Goal: Task Accomplishment & Management: Manage account settings

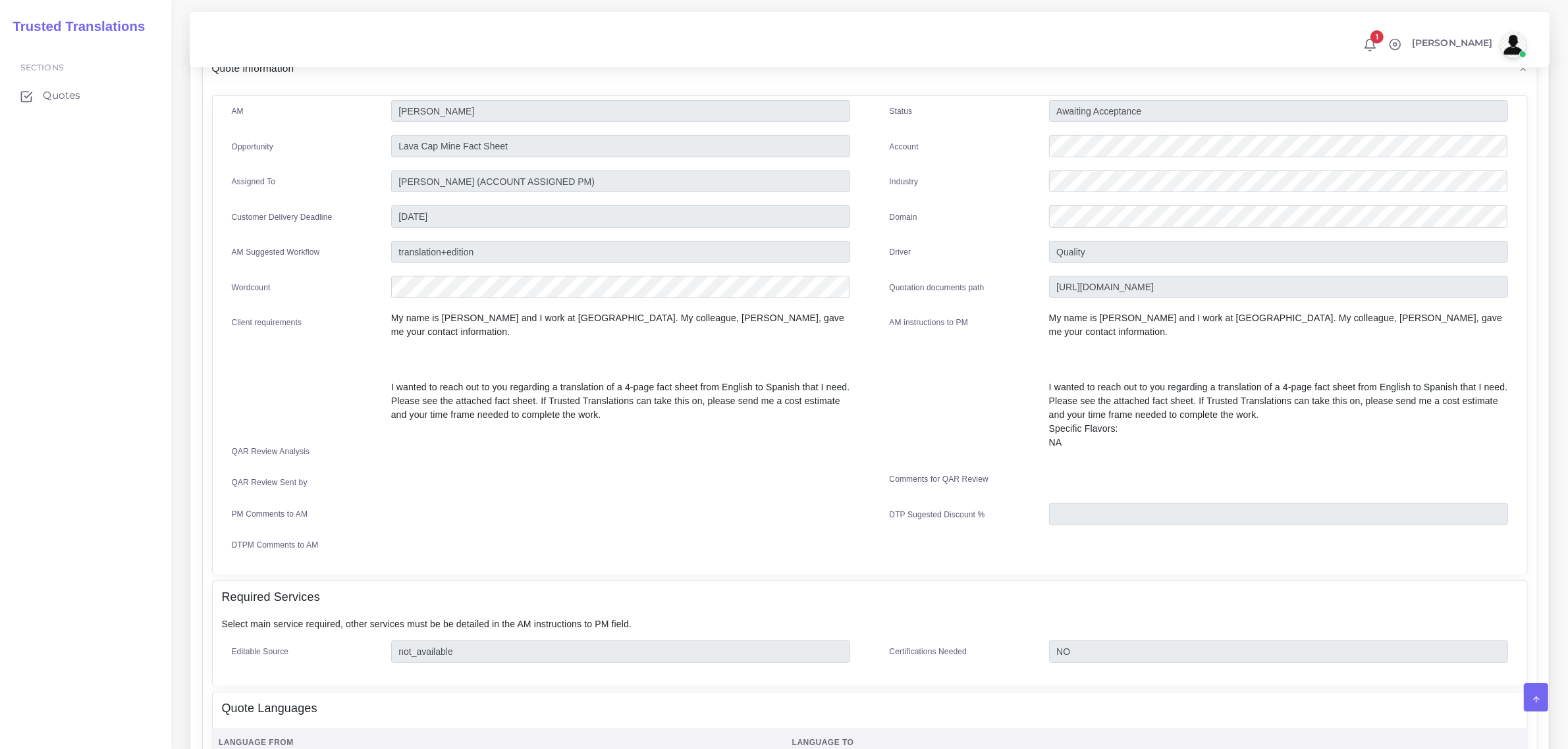
scroll to position [177, 0]
click at [67, 94] on span "Quotes" at bounding box center [65, 95] width 37 height 14
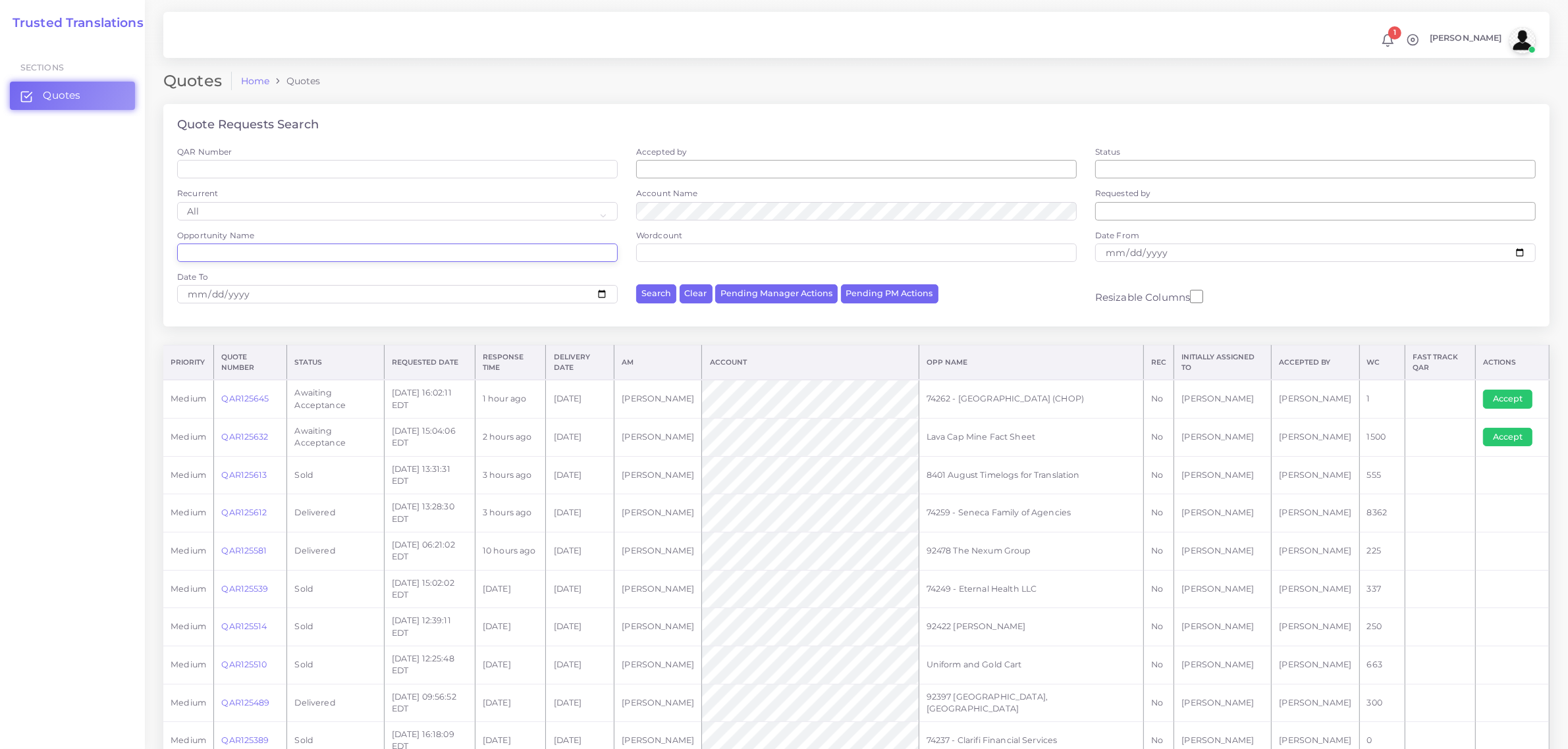
click at [455, 251] on input "Opportunity Name" at bounding box center [397, 253] width 441 height 18
type input "74217"
click at [636, 285] on button "Search" at bounding box center [656, 294] width 40 height 19
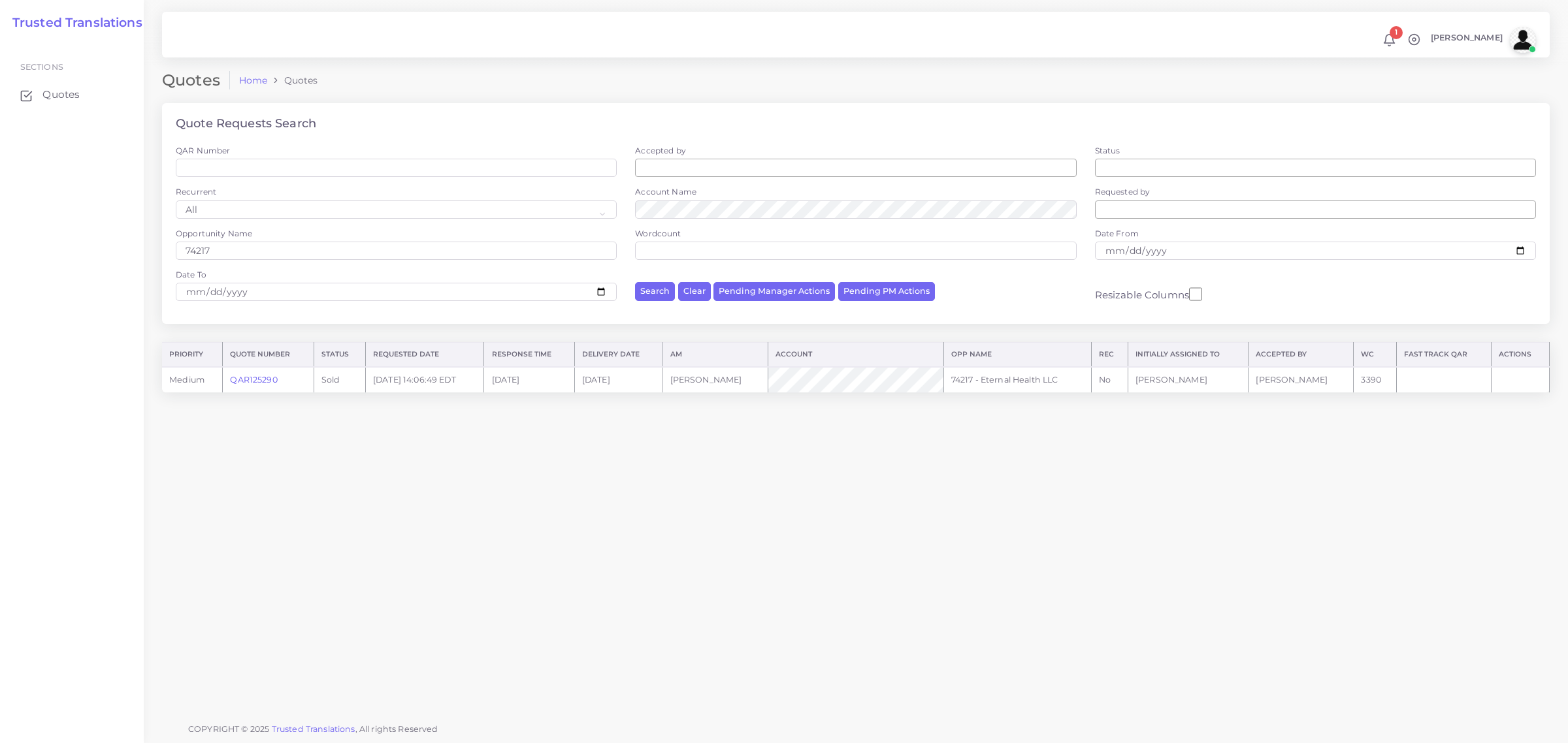
click at [255, 376] on link "QAR125290" at bounding box center [253, 380] width 47 height 10
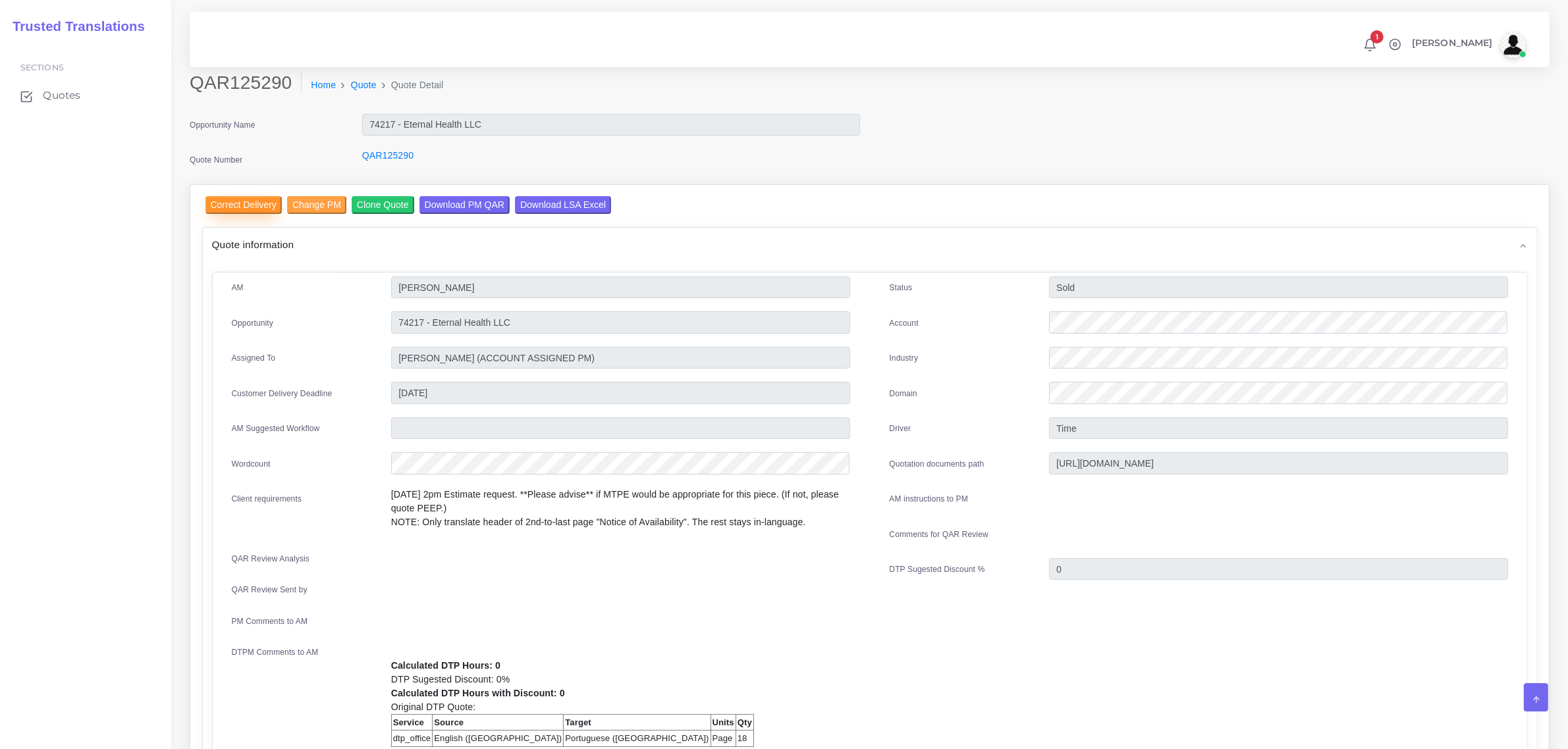
click at [257, 208] on input "Correct Delivery" at bounding box center [244, 204] width 76 height 17
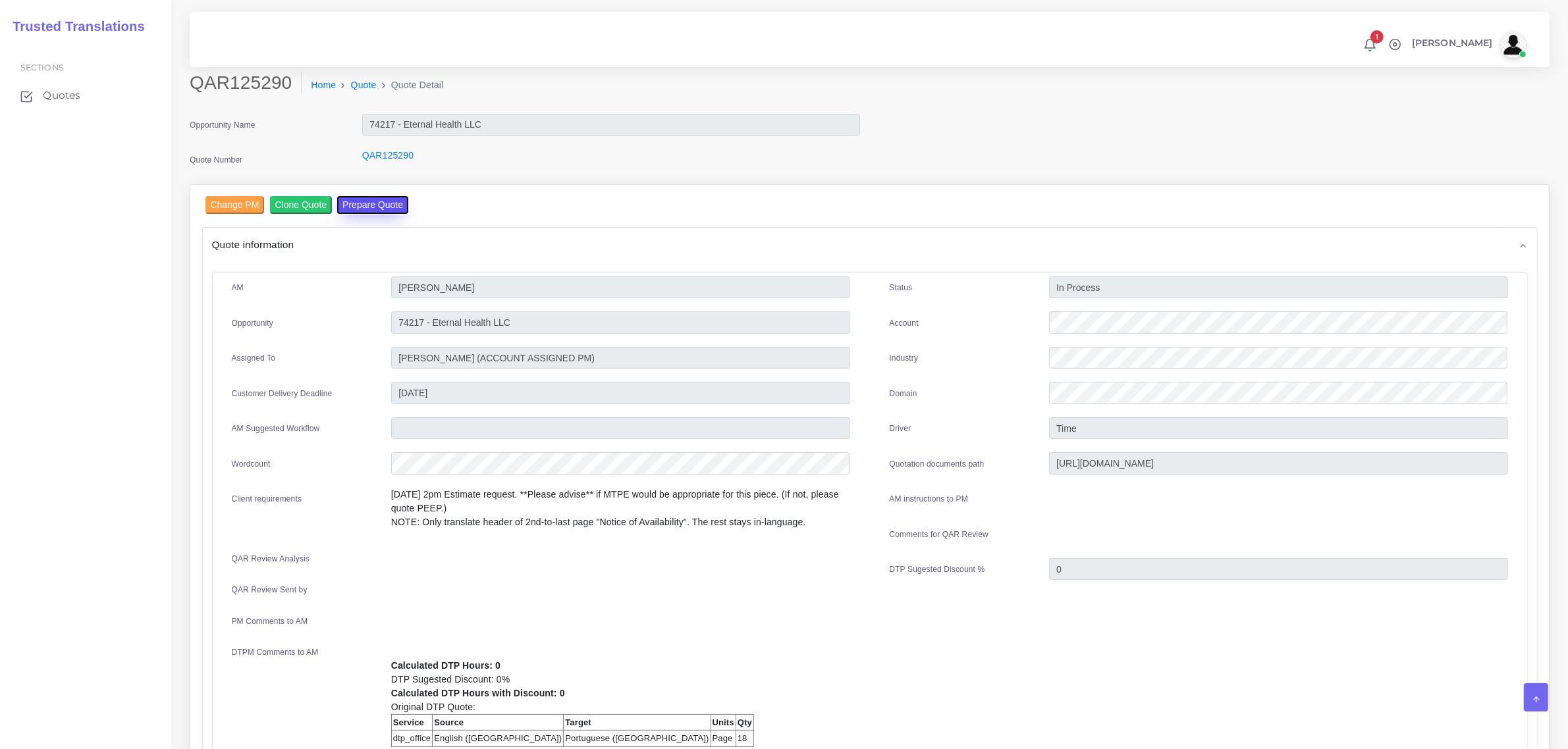
click at [373, 202] on button "Prepare Quote" at bounding box center [373, 204] width 71 height 17
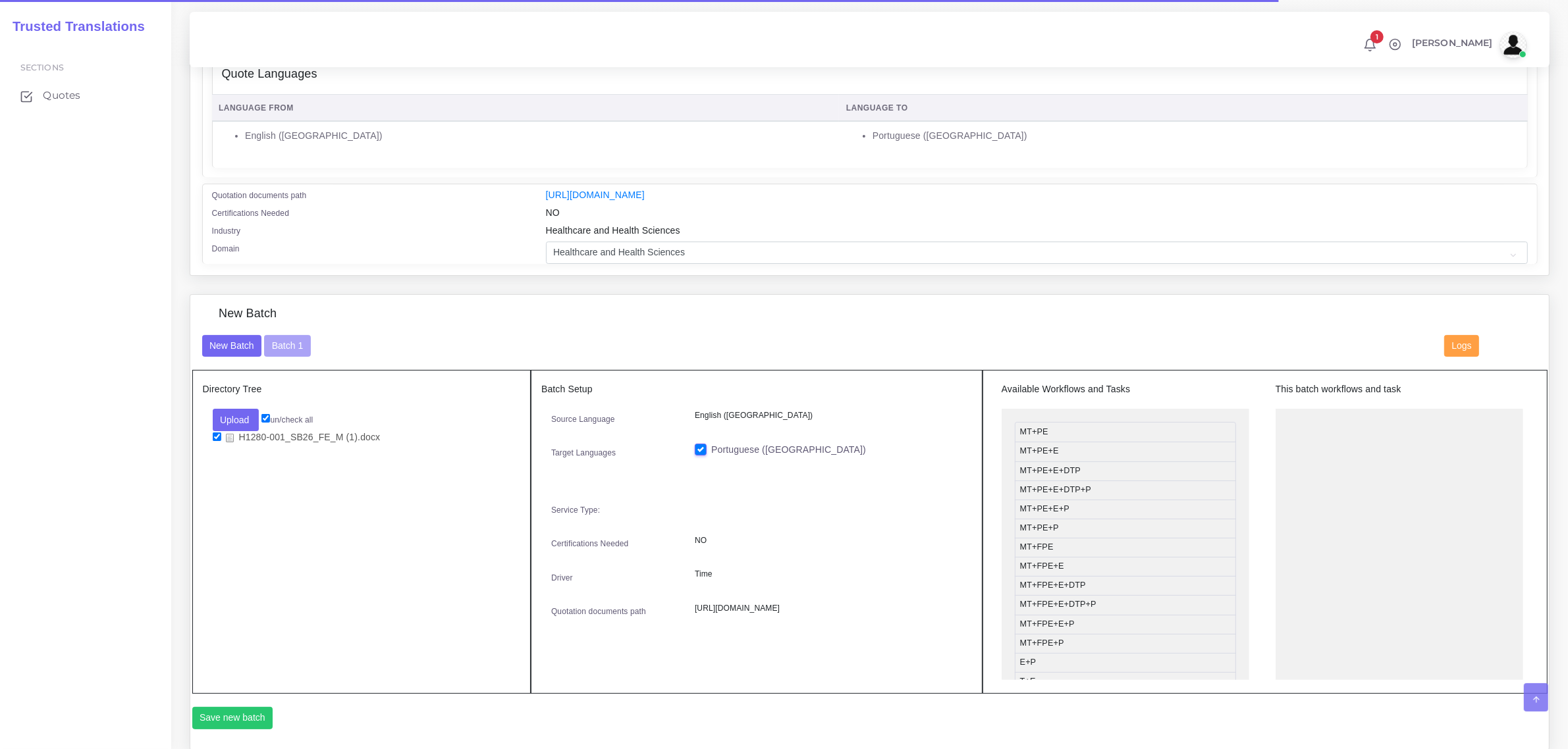
scroll to position [247, 0]
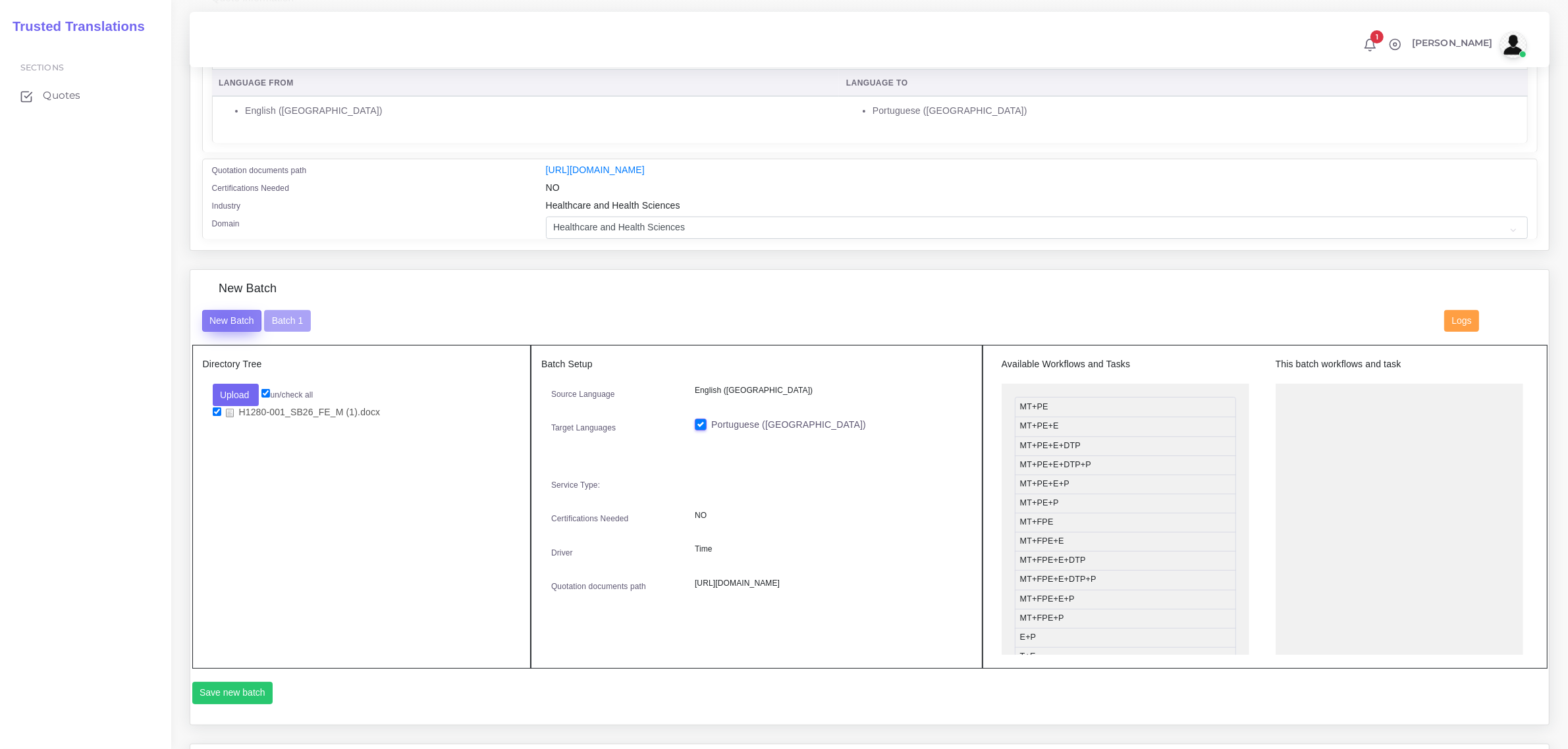
click at [225, 316] on button "New Batch" at bounding box center [232, 321] width 60 height 22
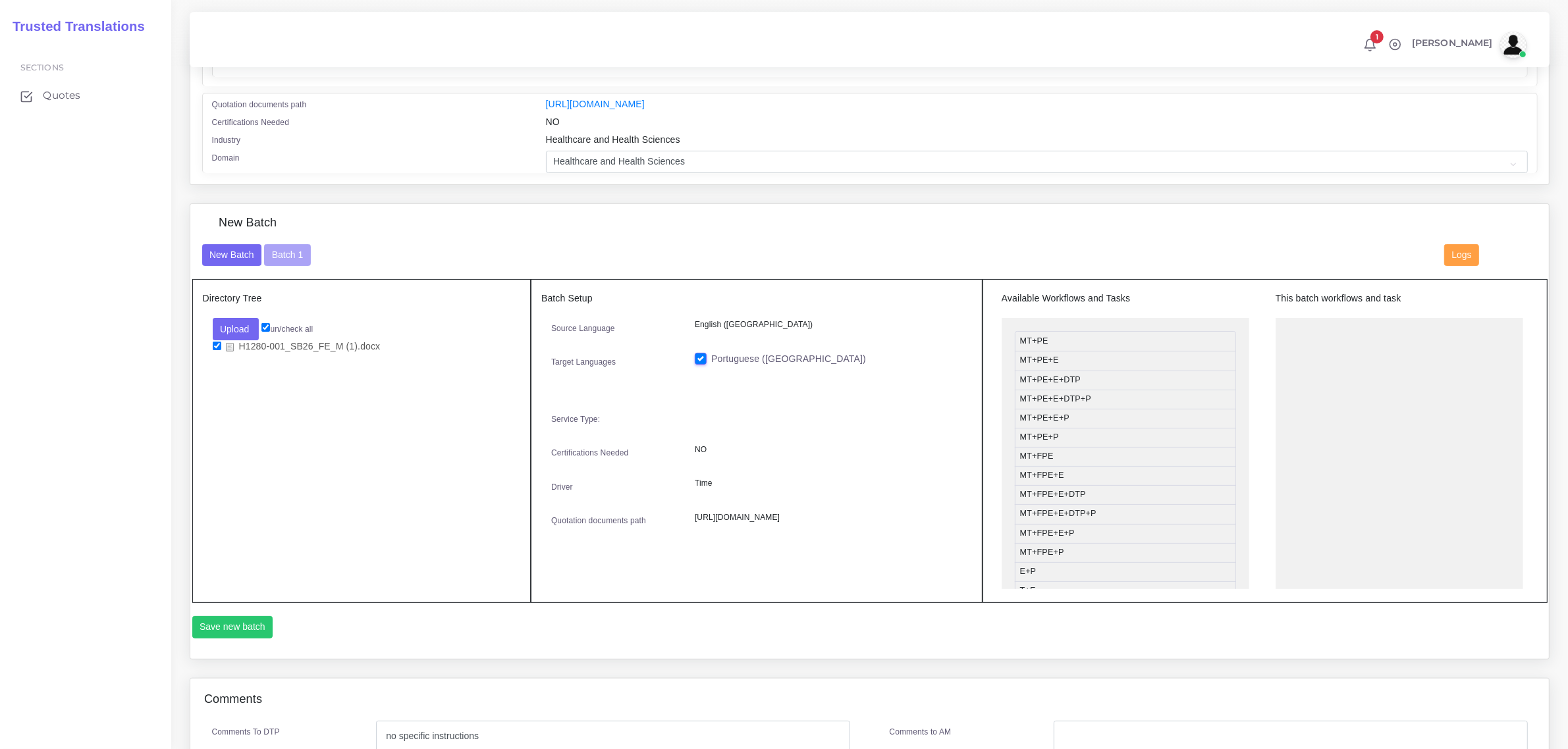
scroll to position [329, 0]
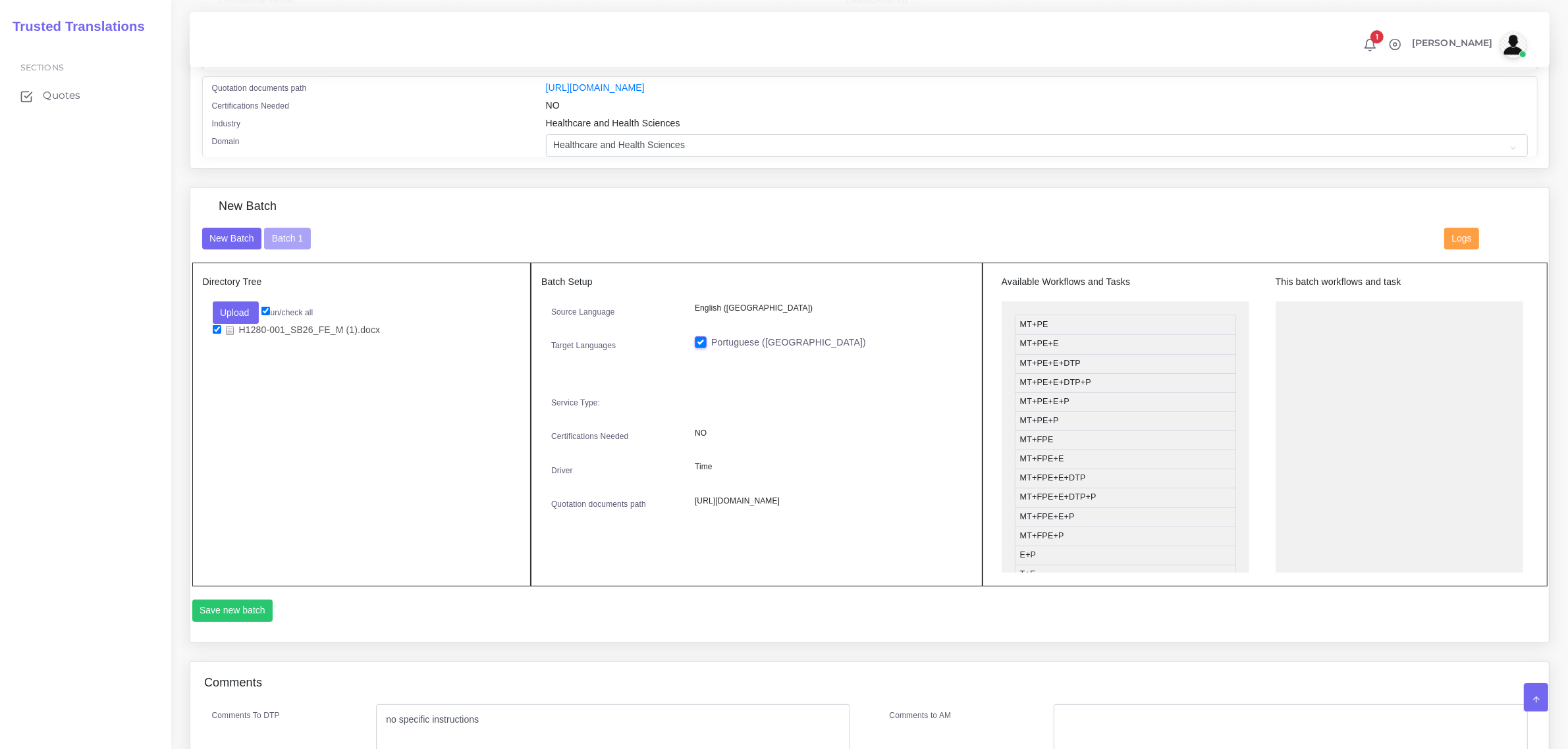
click at [218, 330] on input "checkbox" at bounding box center [217, 329] width 8 height 8
checkbox input "false"
click at [229, 308] on button "Upload" at bounding box center [236, 312] width 46 height 22
click at [239, 359] on label "Files" at bounding box center [259, 362] width 91 height 17
click at [222, 323] on link "H1280-001_SB26_FE_M (1).docx" at bounding box center [304, 330] width 165 height 14
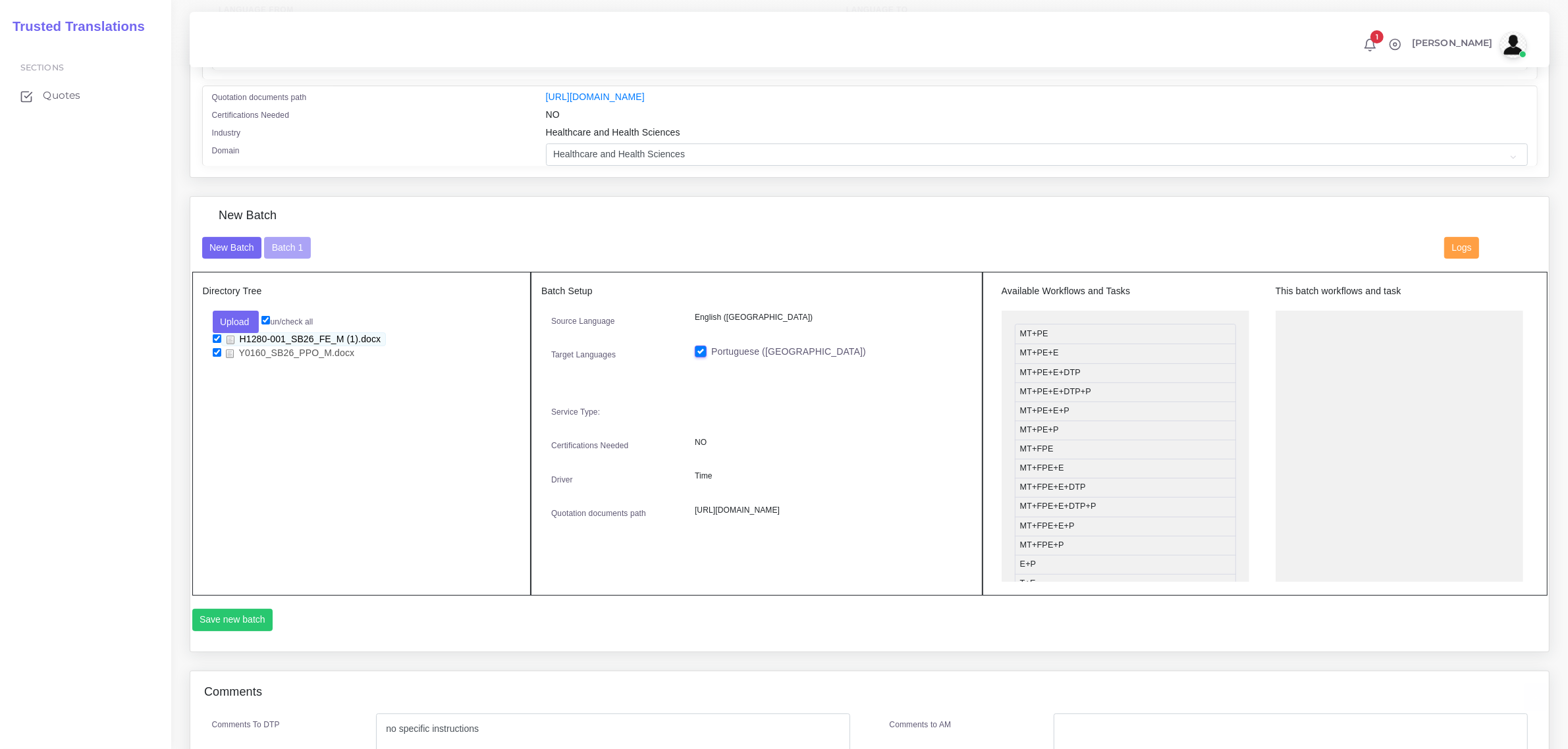
scroll to position [329, 0]
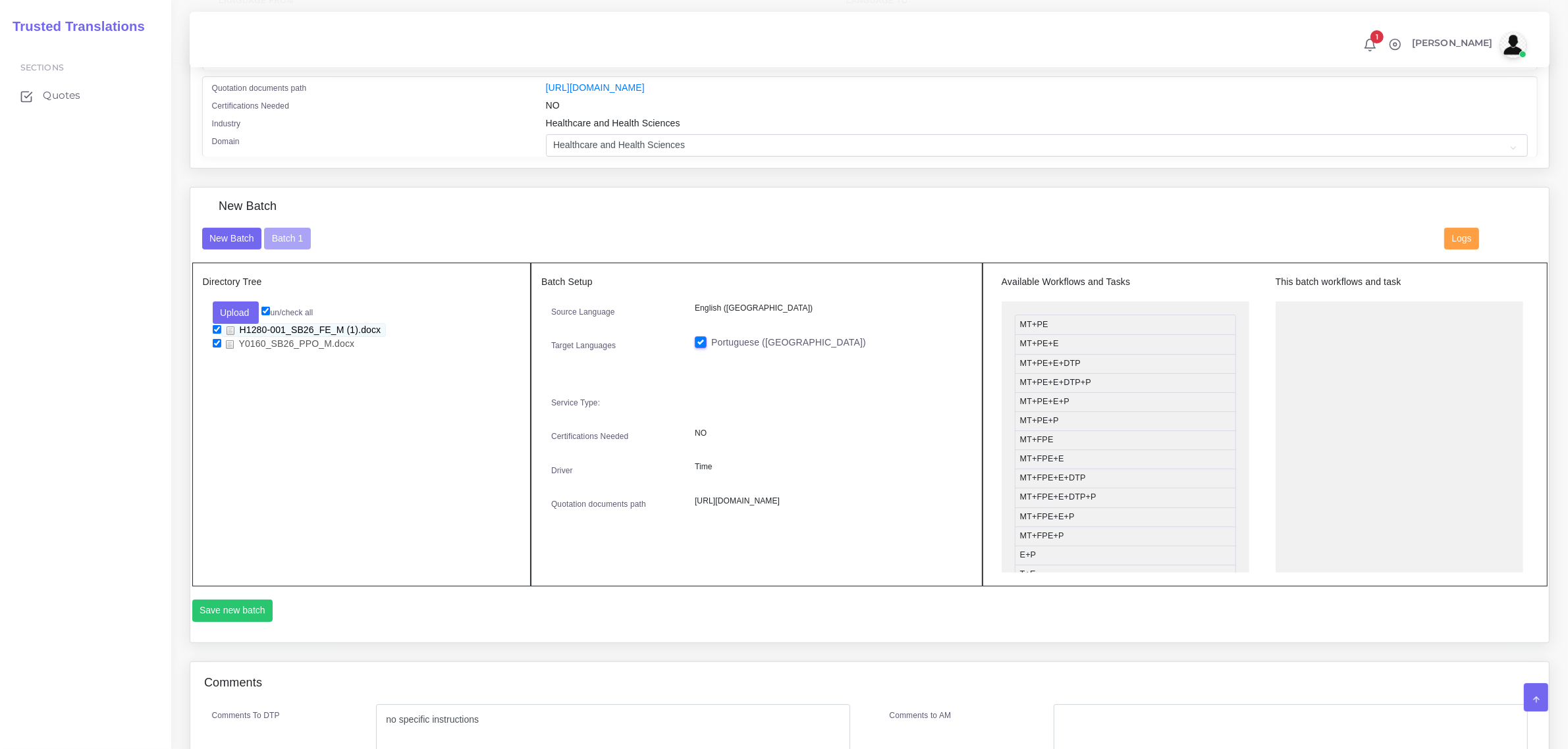
click at [221, 326] on li "H1280-001_SB26_FE_M (1).docx" at bounding box center [362, 330] width 299 height 14
click at [215, 327] on input "checkbox" at bounding box center [217, 329] width 8 height 8
checkbox input "false"
drag, startPoint x: 1083, startPoint y: 323, endPoint x: 1354, endPoint y: 307, distance: 271.5
drag, startPoint x: 1100, startPoint y: 441, endPoint x: 1371, endPoint y: 349, distance: 286.2
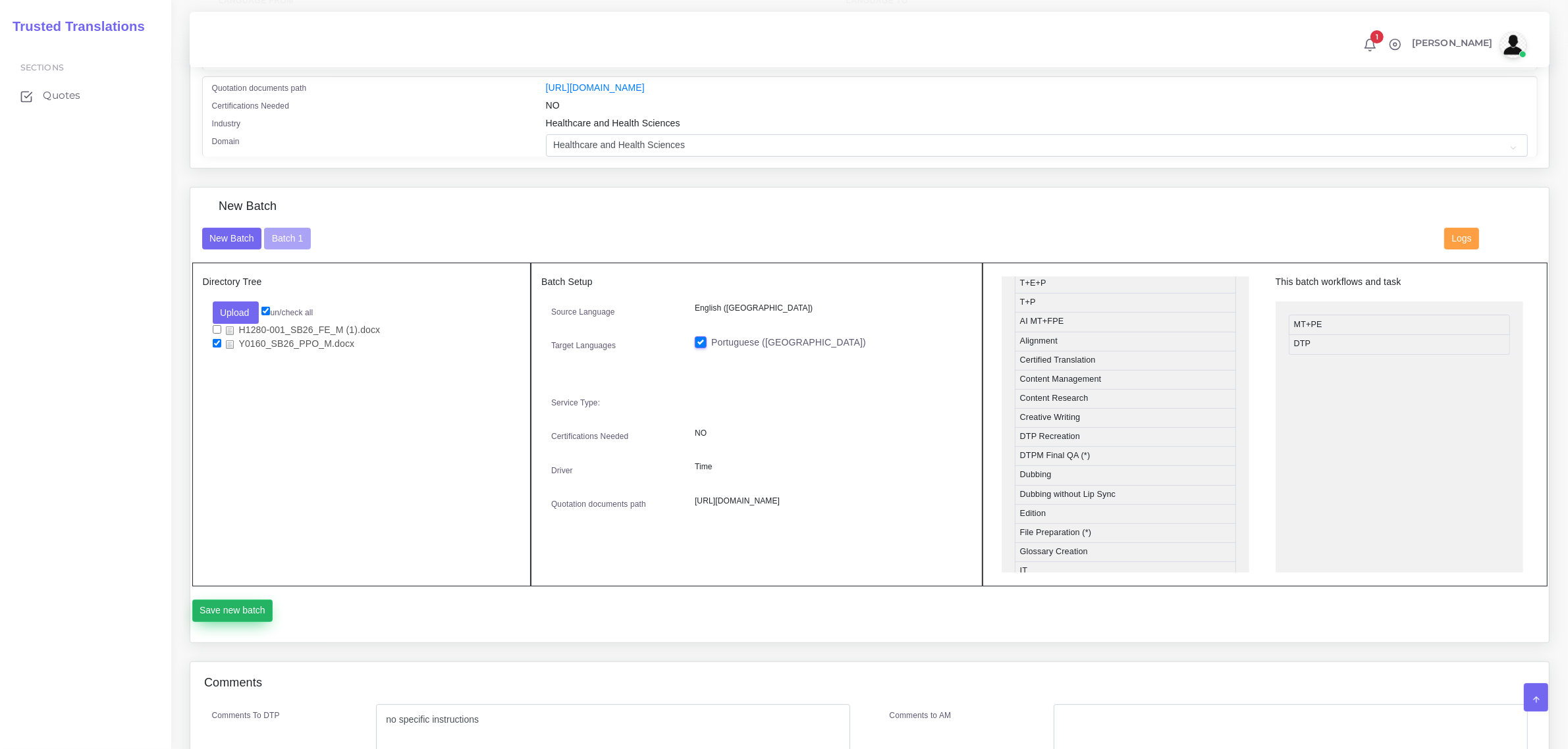
click at [231, 612] on button "Save new batch" at bounding box center [233, 610] width 81 height 22
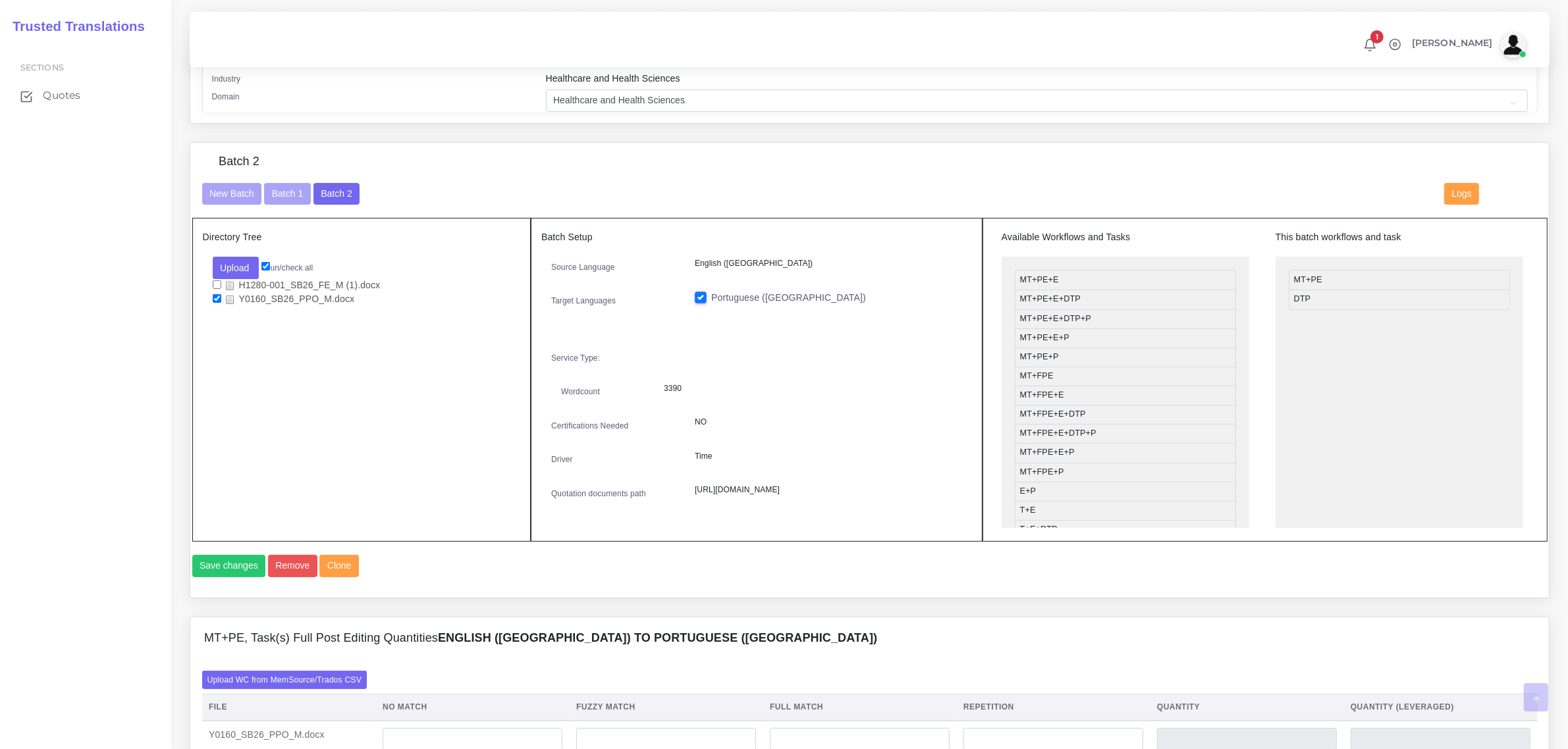
scroll to position [494, 0]
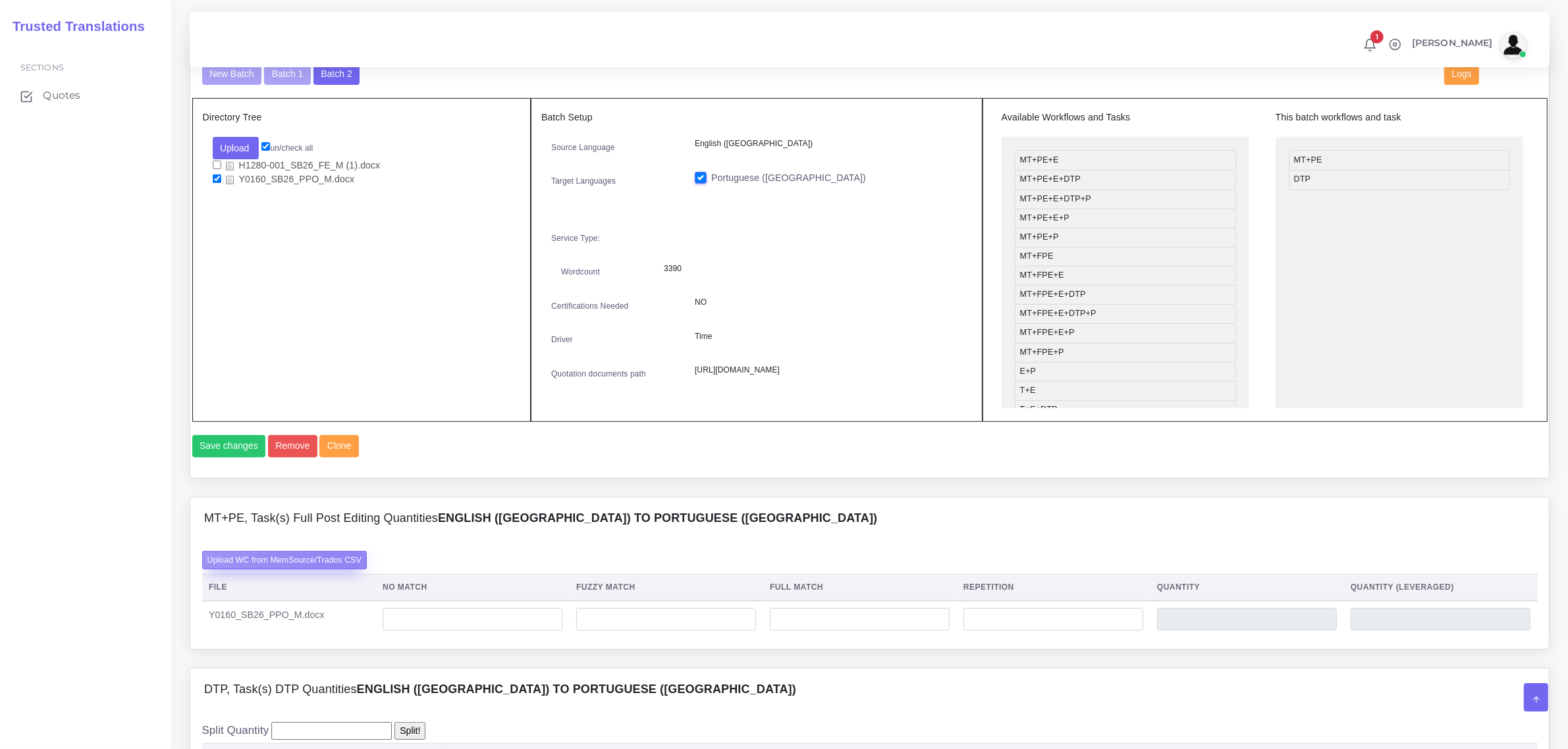
click at [337, 569] on label "Upload WC from MemSource/Trados CSV" at bounding box center [285, 559] width 165 height 17
click at [0, 0] on input "Upload WC from MemSource/Trados CSV" at bounding box center [0, 0] width 0 height 0
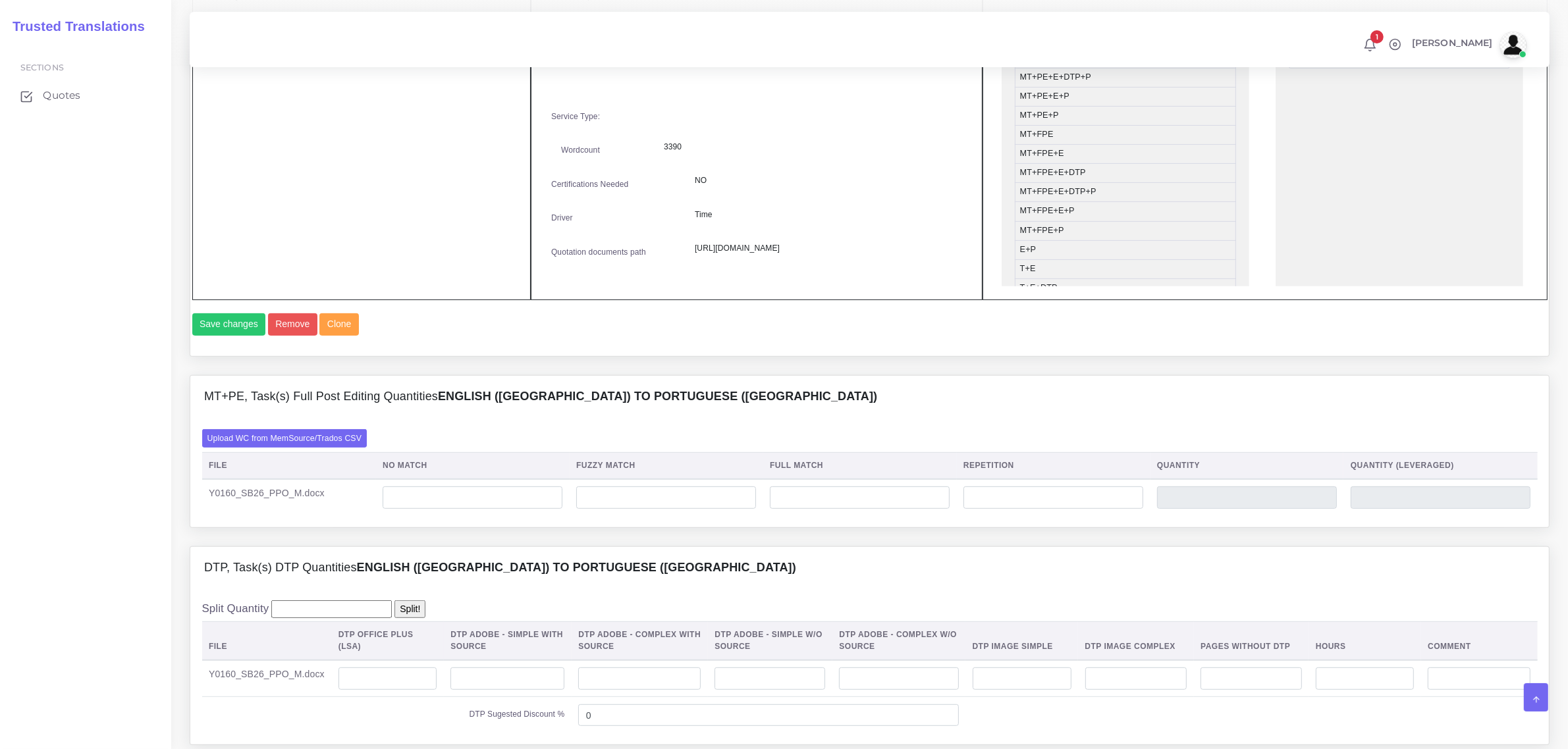
scroll to position [659, 0]
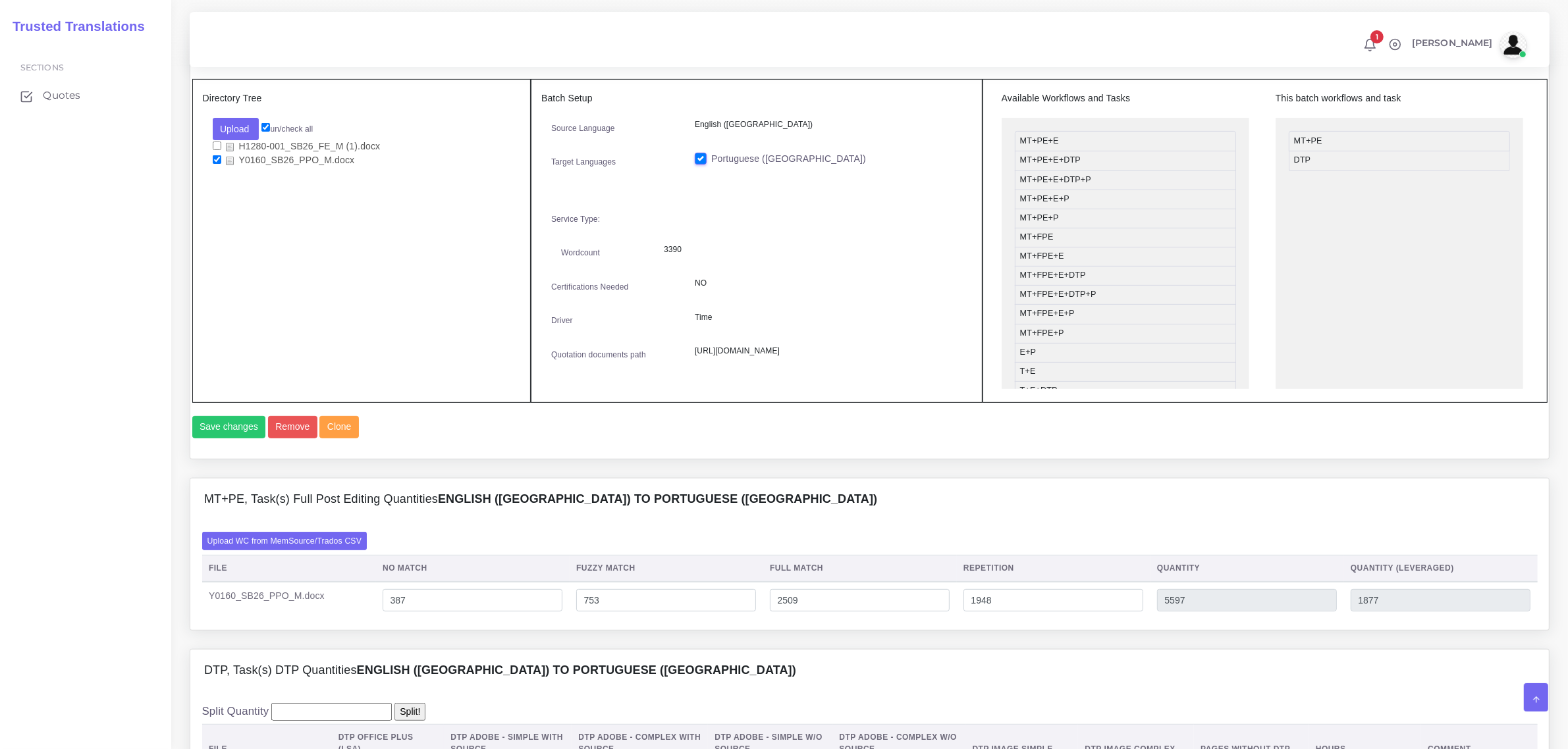
scroll to position [823, 0]
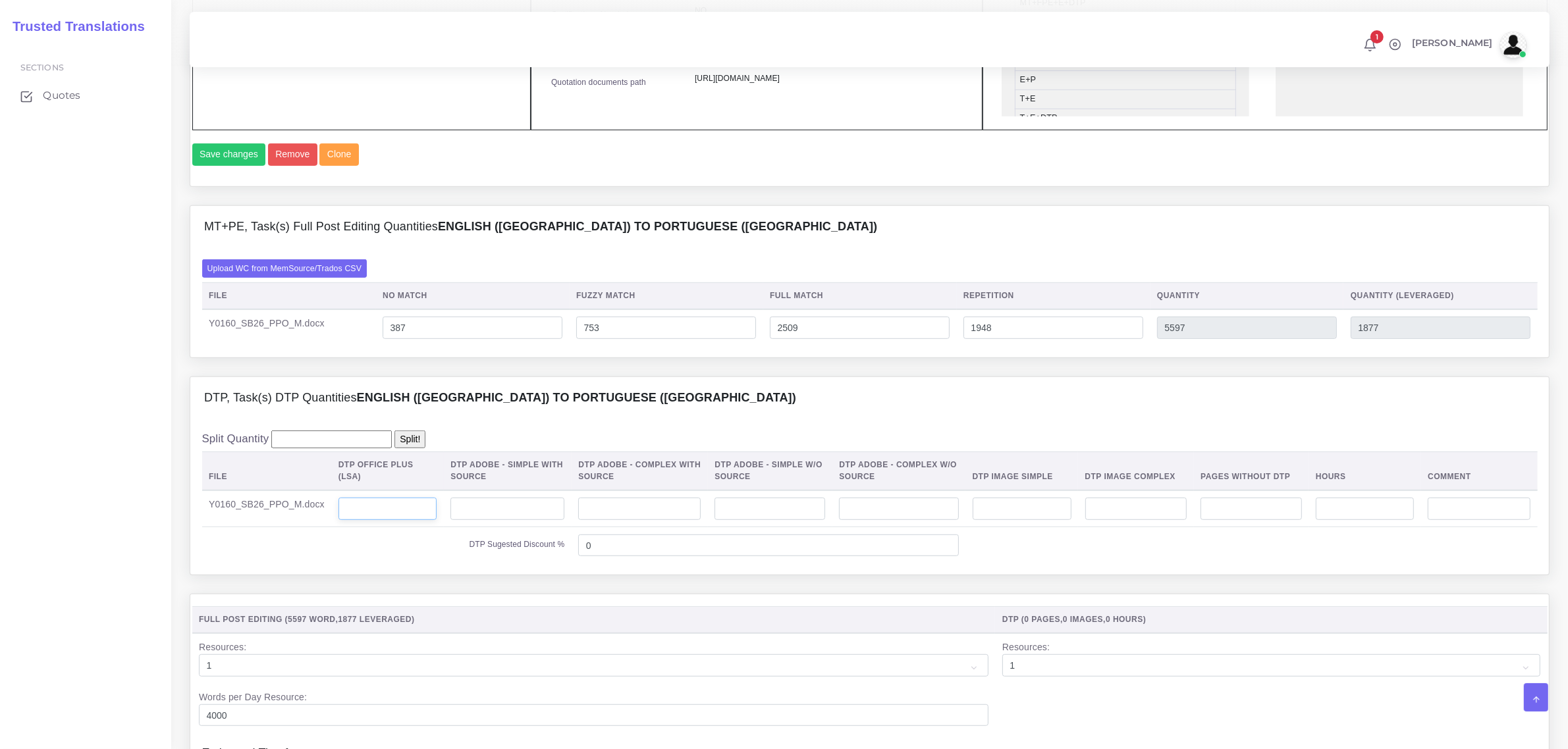
click at [377, 520] on input "number" at bounding box center [387, 508] width 99 height 22
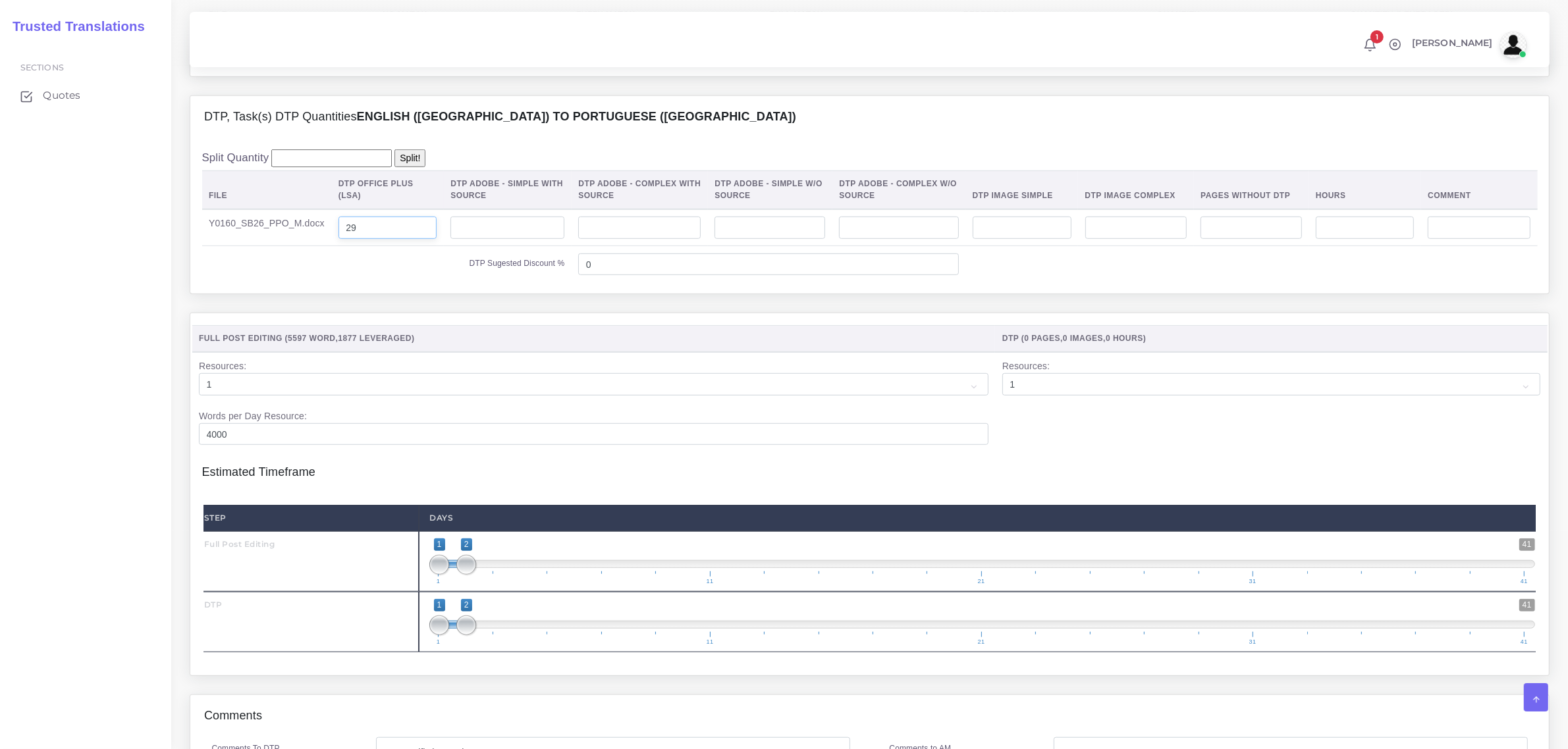
scroll to position [1152, 0]
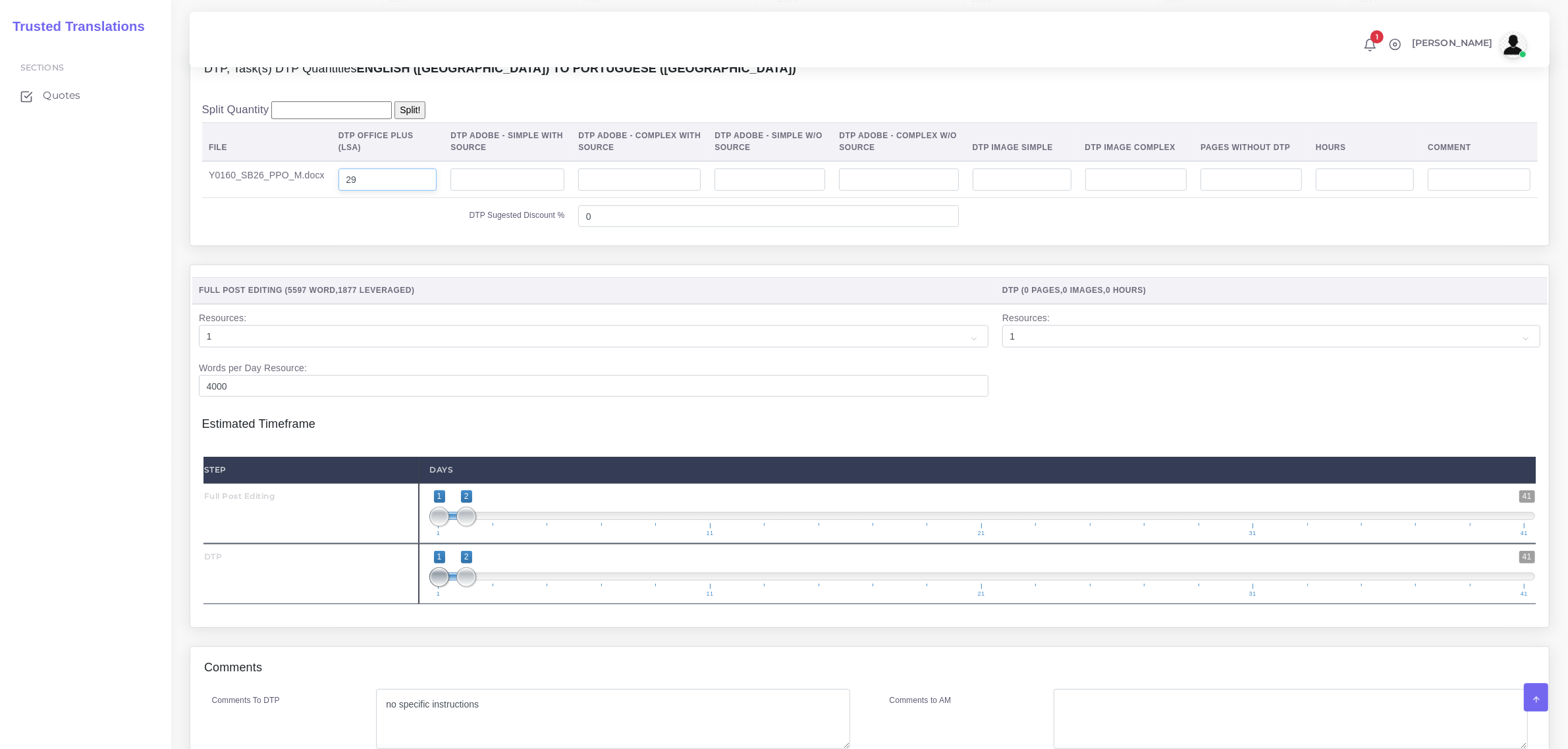
type input "29"
type input "2;2"
drag, startPoint x: 442, startPoint y: 609, endPoint x: 471, endPoint y: 600, distance: 30.4
click at [471, 587] on span at bounding box center [466, 577] width 20 height 20
type input "1;1"
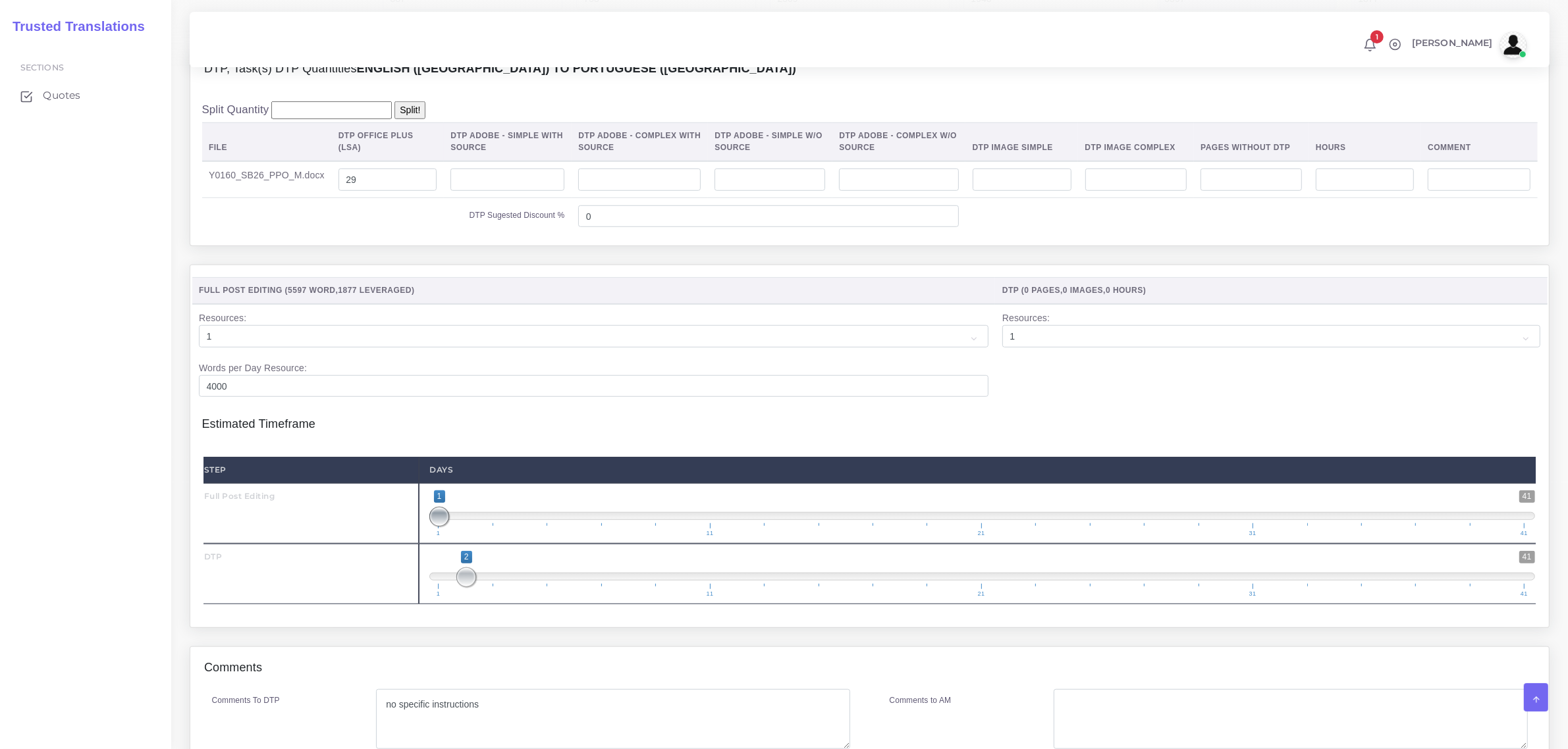
drag, startPoint x: 470, startPoint y: 544, endPoint x: 450, endPoint y: 543, distance: 20.0
click at [450, 537] on span "1 41 1 1 1 — 1 1 11 21 31 41" at bounding box center [981, 513] width 1105 height 46
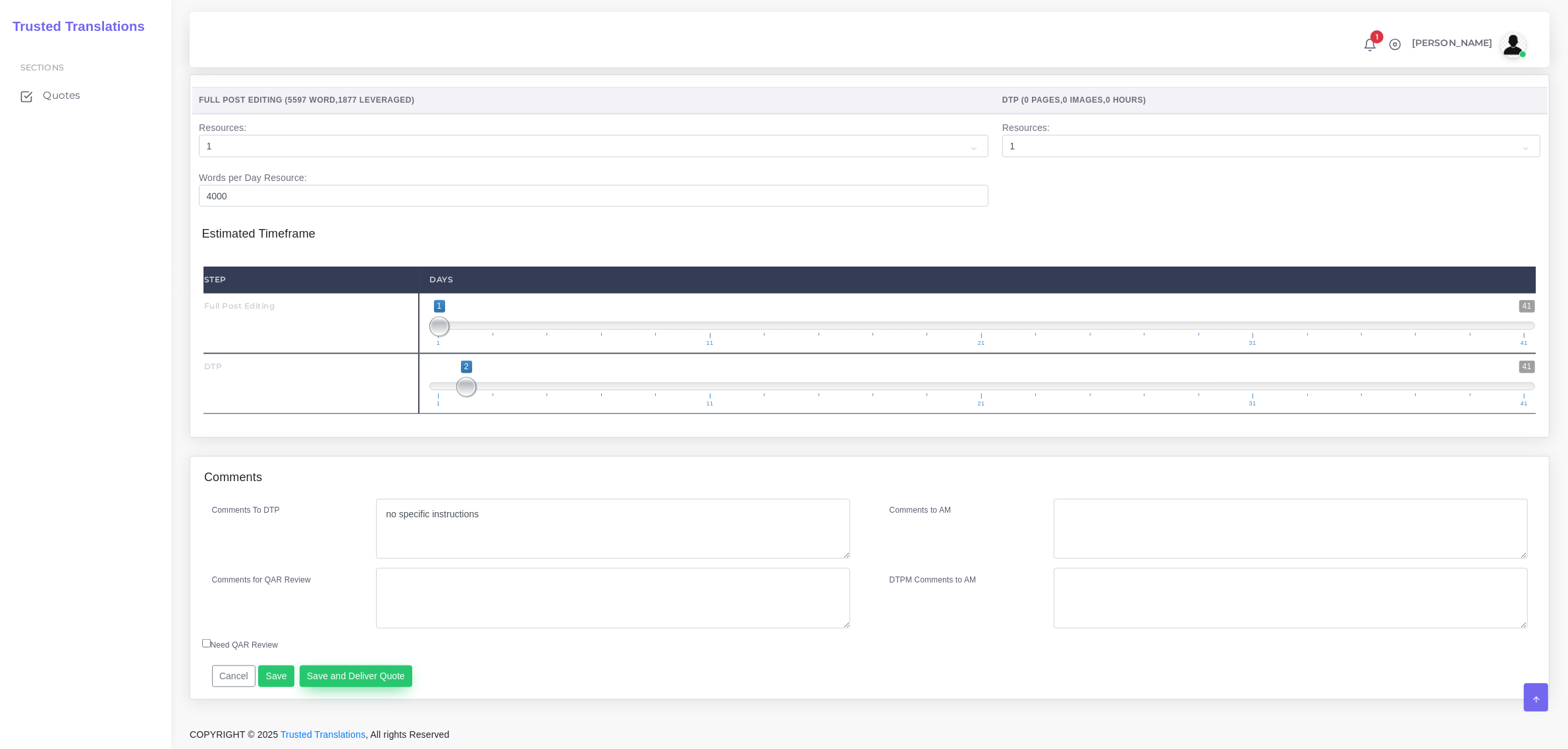
scroll to position [1370, 0]
click at [349, 673] on button "Save and Deliver Quote" at bounding box center [356, 676] width 114 height 22
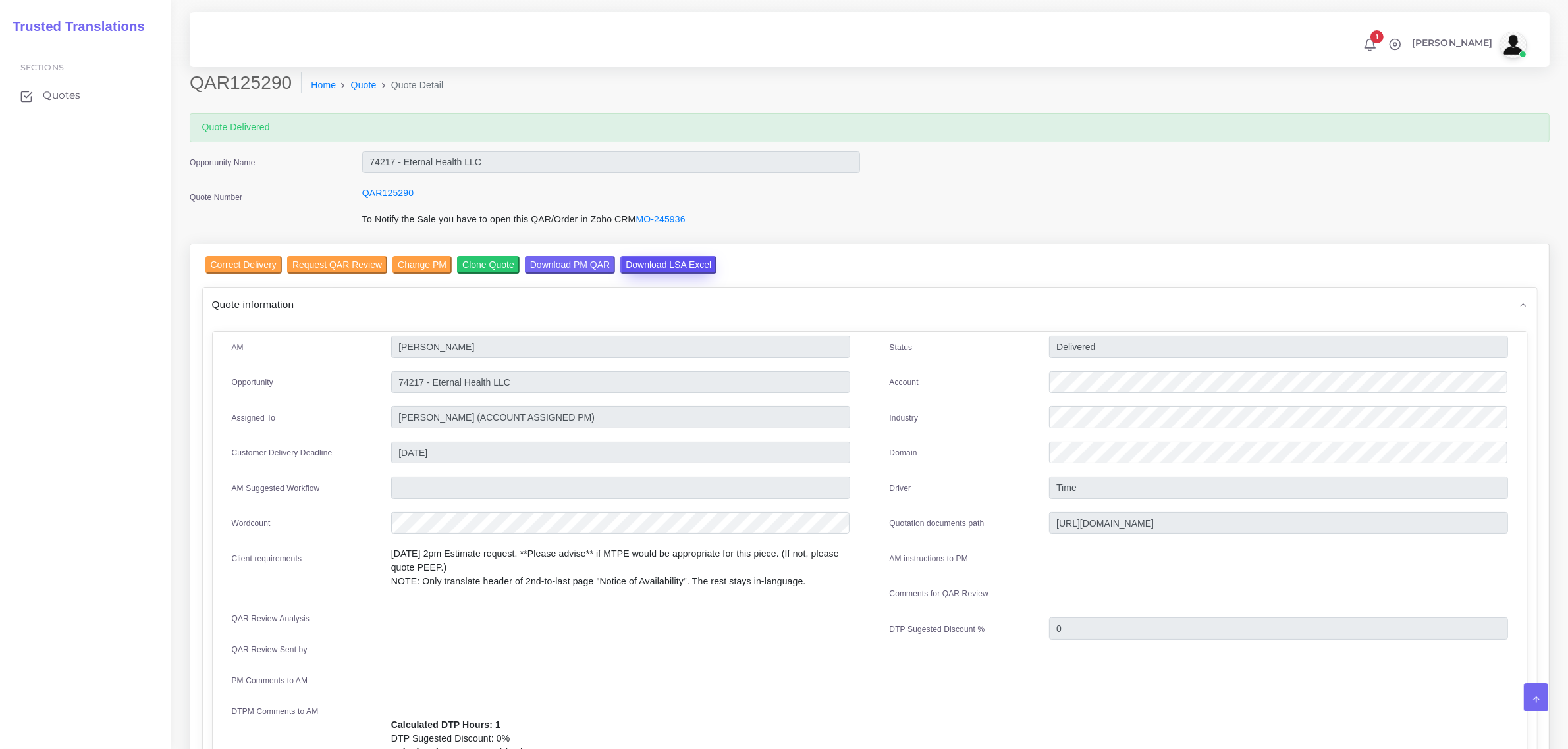
click at [660, 265] on input "Download LSA Excel" at bounding box center [669, 265] width 96 height 17
click at [66, 94] on span "Quotes" at bounding box center [65, 95] width 37 height 14
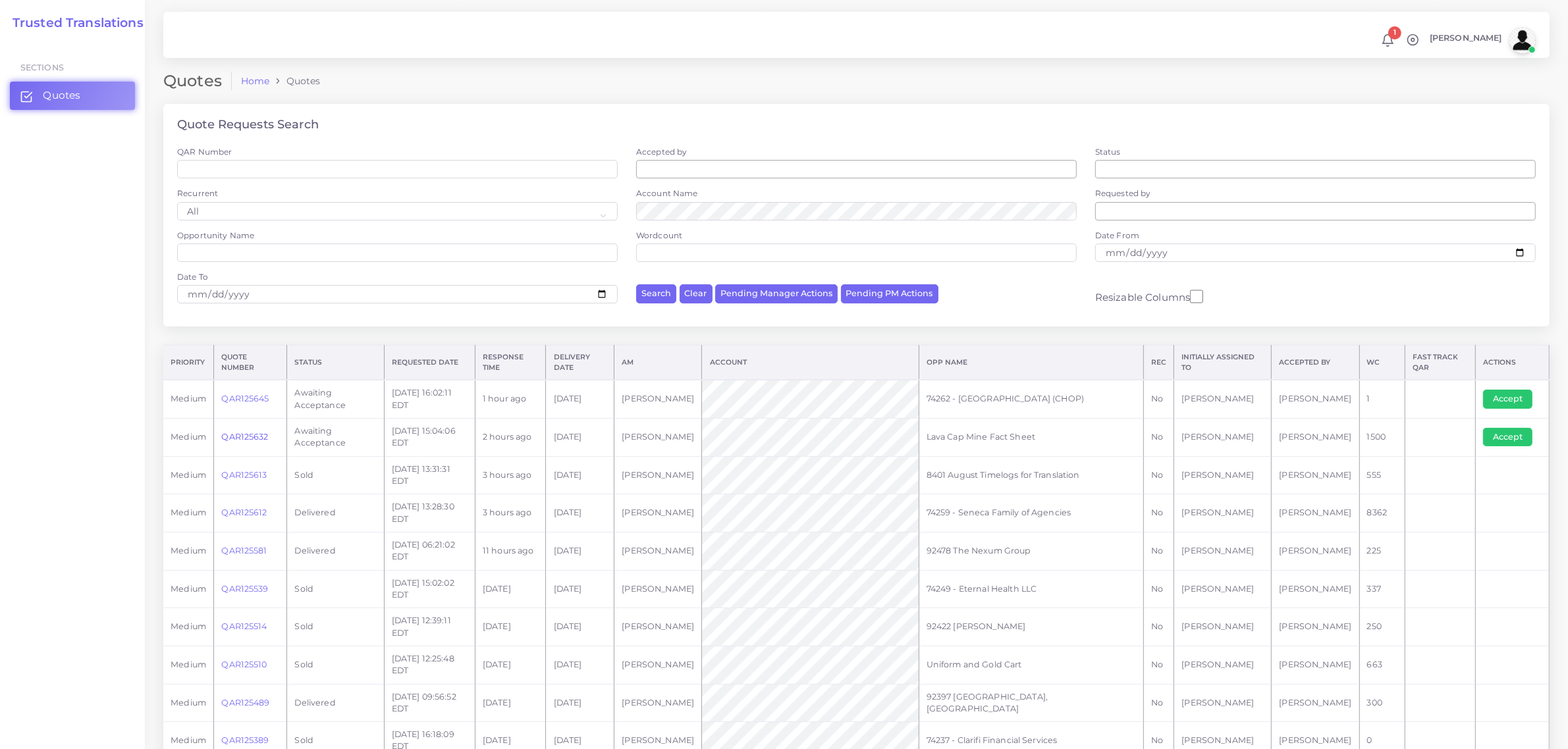
click at [241, 436] on link "QAR125632" at bounding box center [245, 437] width 46 height 10
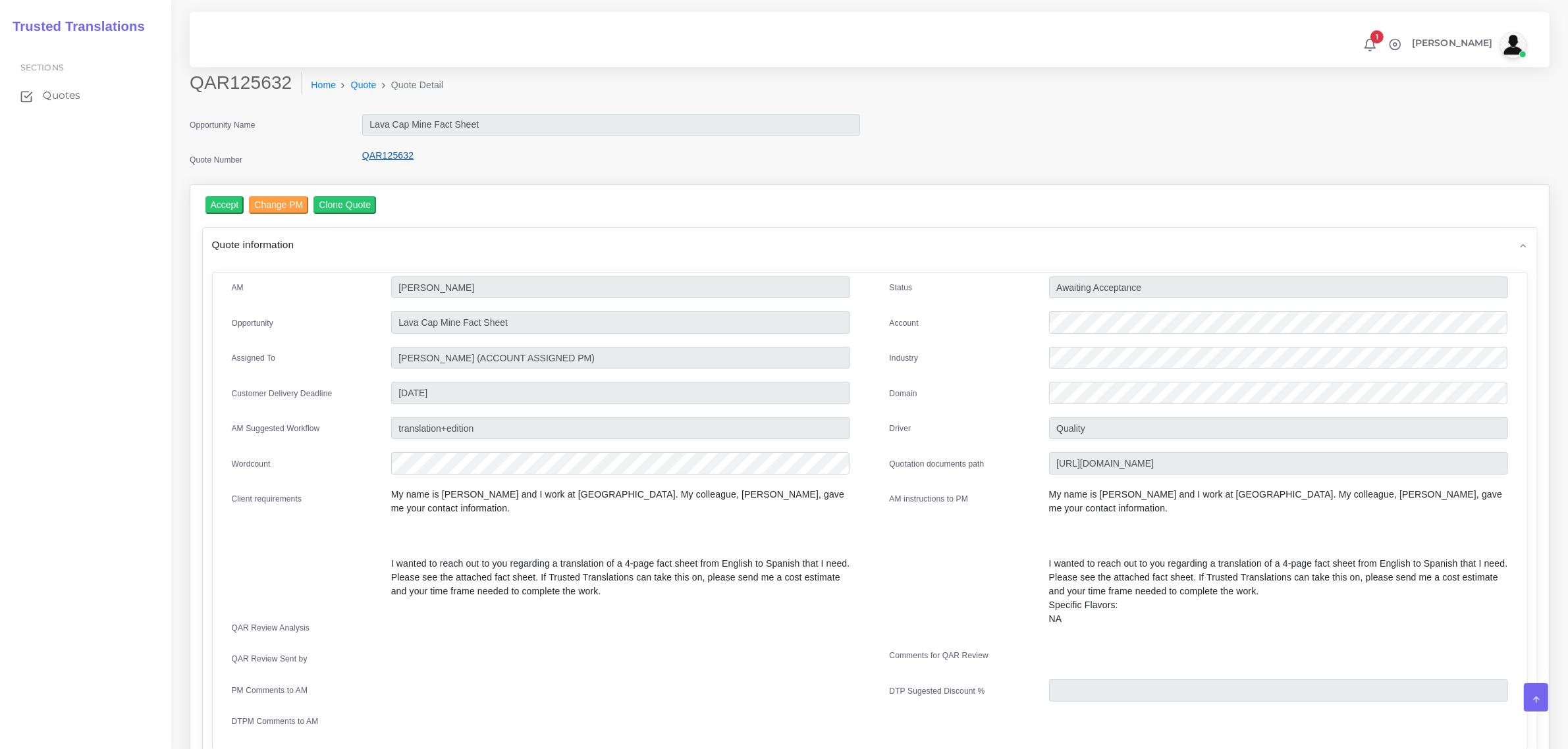
click at [383, 155] on link "QAR125632" at bounding box center [387, 155] width 51 height 11
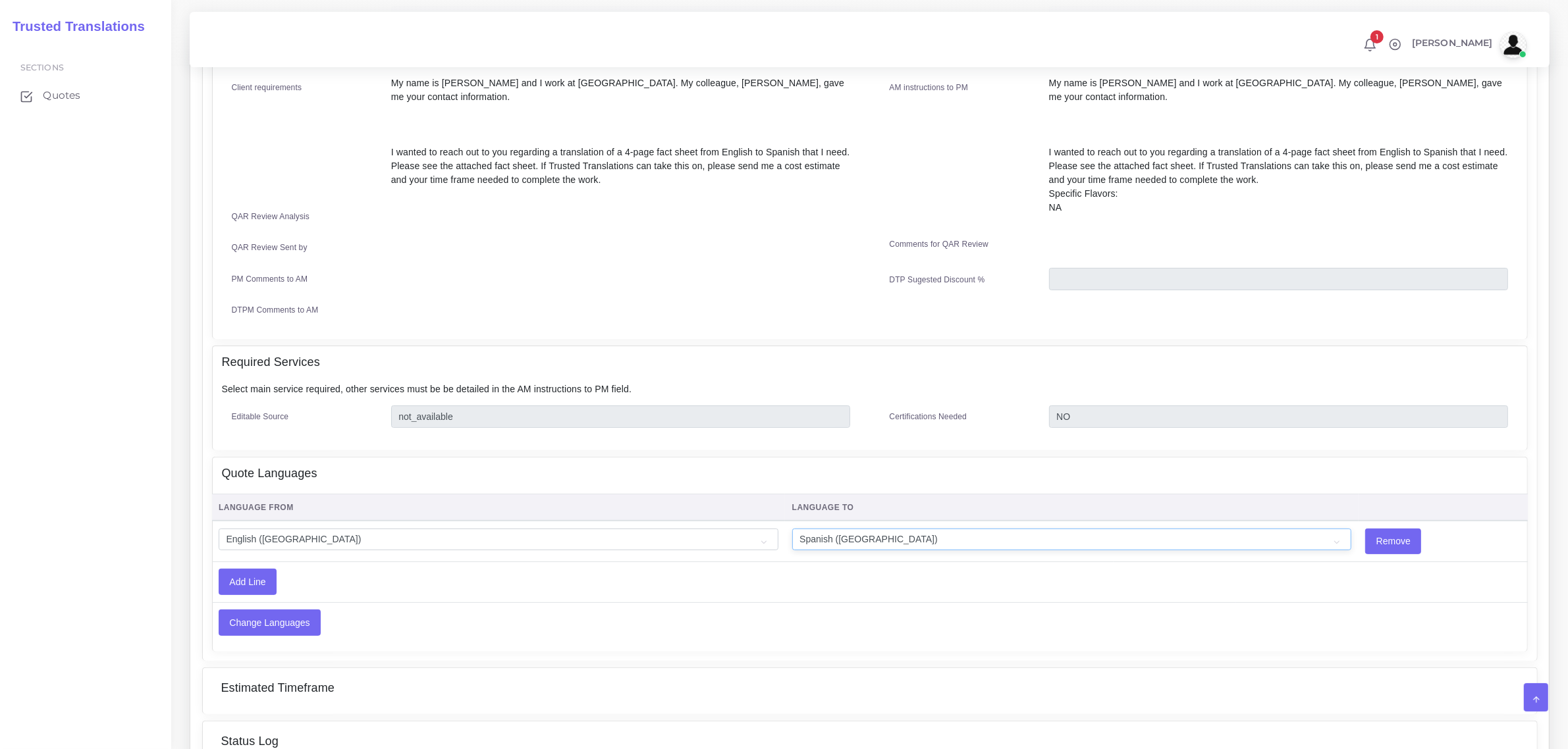
click at [838, 528] on select "Acoli Afar Afrikaans Akan Akateko [DEMOGRAPHIC_DATA] American Sign Language (AS…" at bounding box center [1072, 539] width 560 height 22
select select "15005"
click at [792, 528] on select "Acoli Afar Afrikaans Akan Akateko Albanian American Sign Language (ASL) Amharic…" at bounding box center [1072, 539] width 560 height 22
click at [280, 619] on input "Change Languages" at bounding box center [269, 623] width 100 height 25
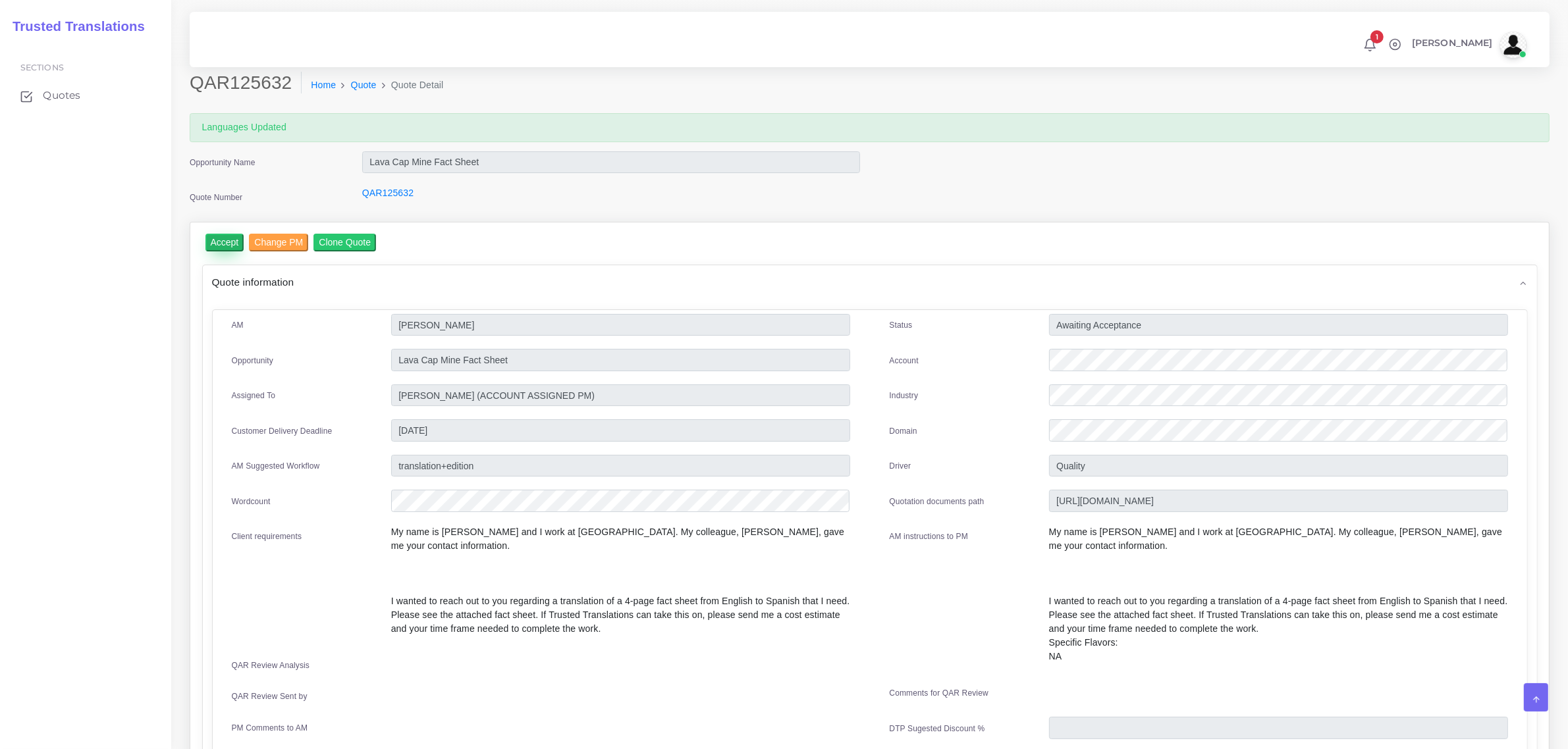
click at [222, 241] on input "Accept" at bounding box center [225, 242] width 39 height 17
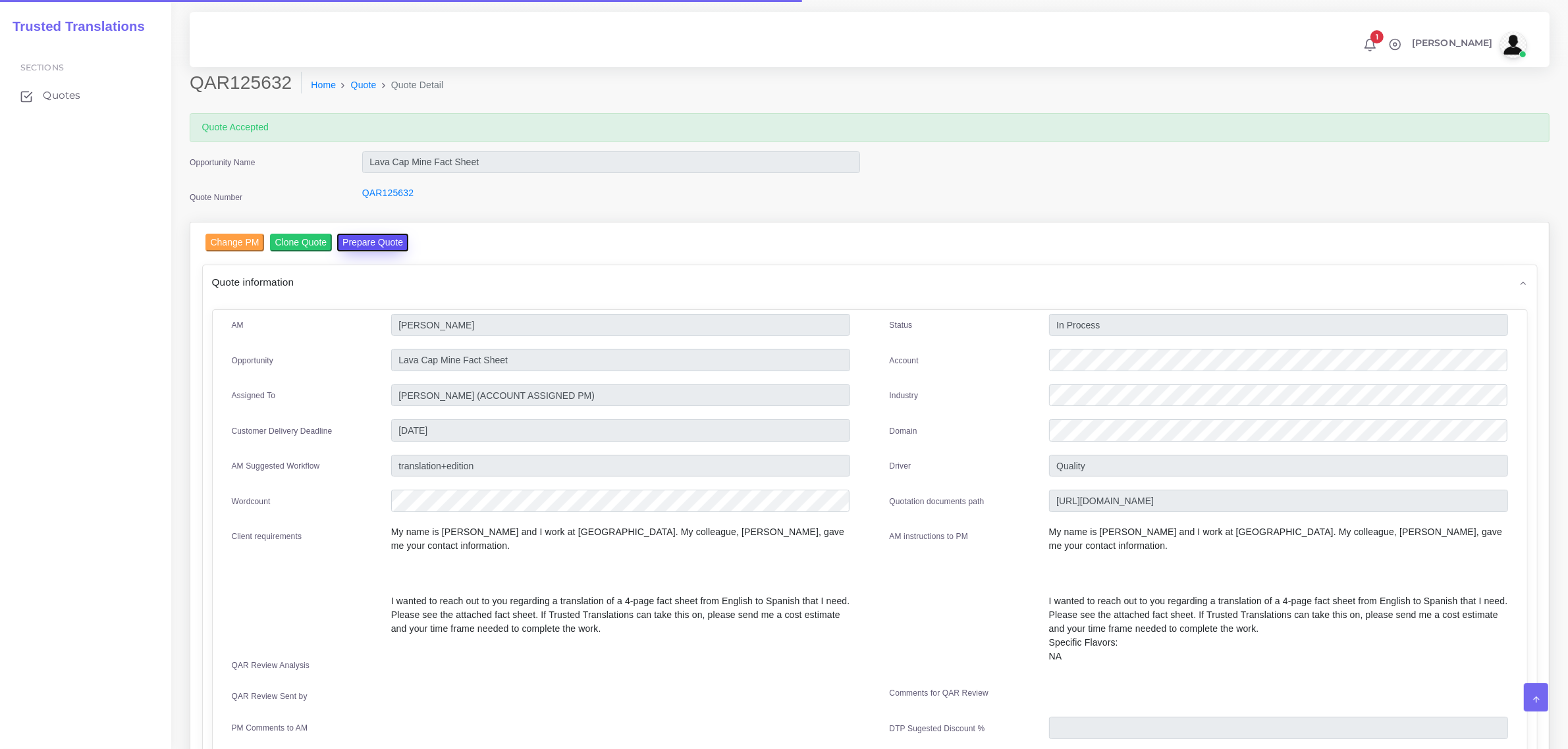
click at [361, 239] on button "Prepare Quote" at bounding box center [373, 242] width 71 height 17
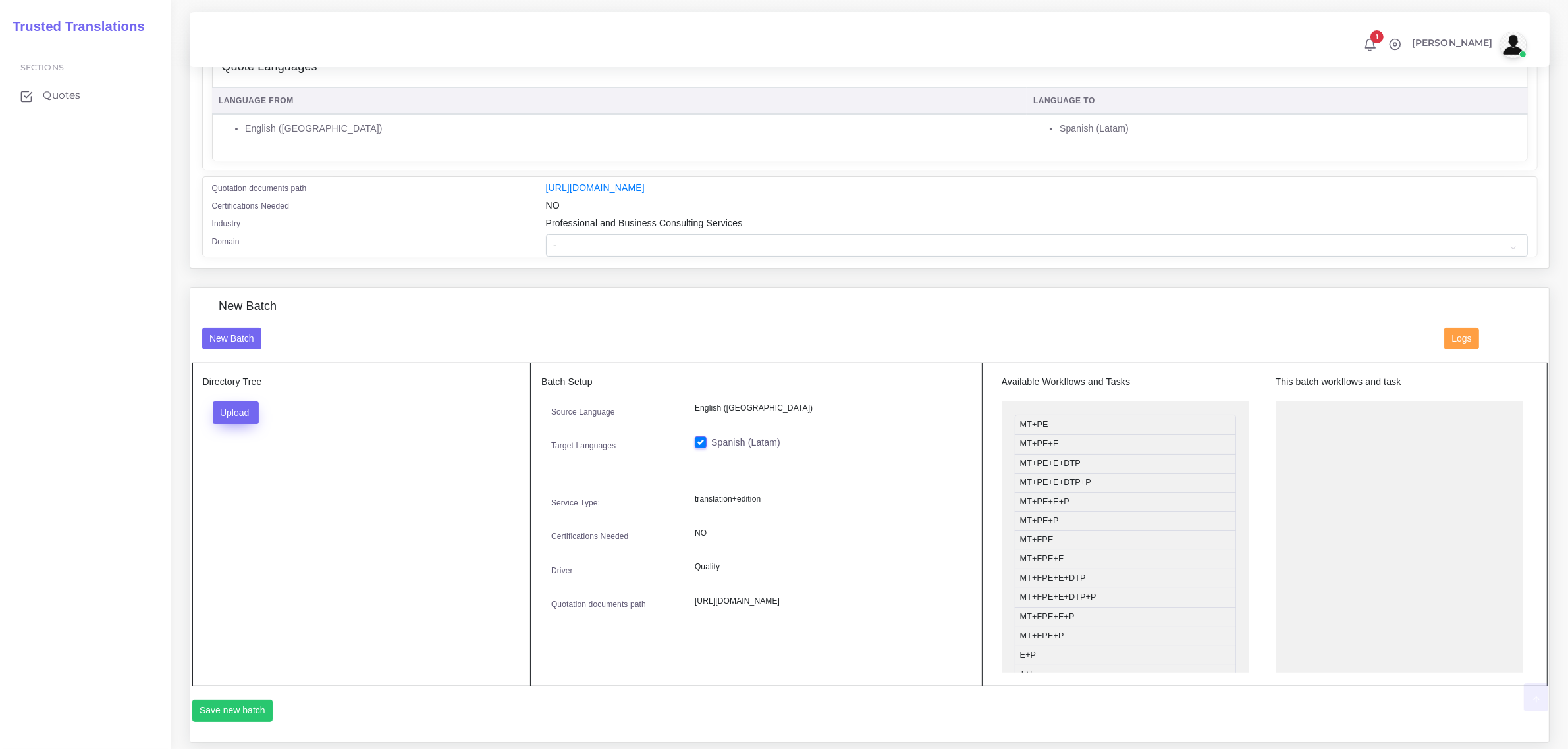
scroll to position [247, 0]
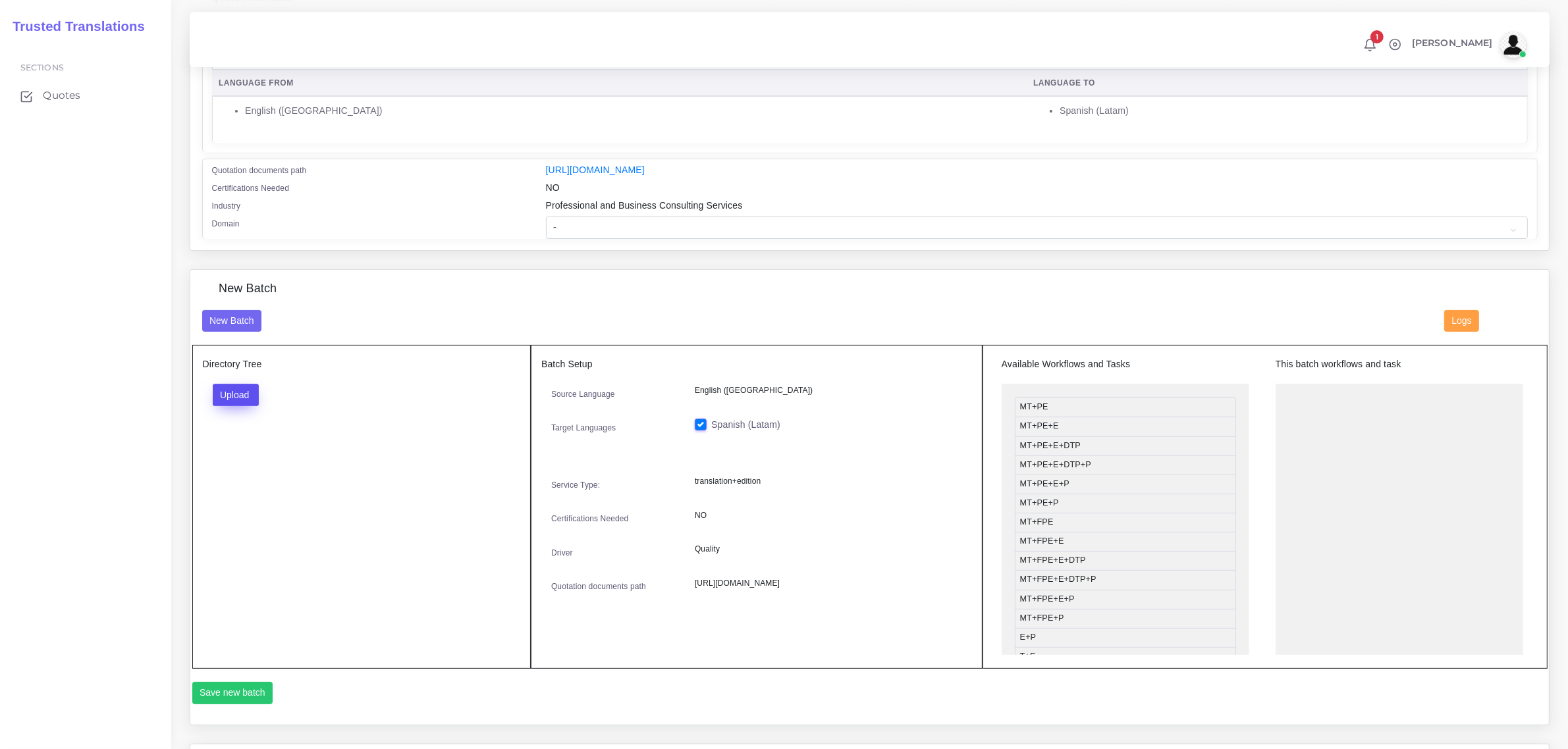
click at [245, 390] on button "Upload" at bounding box center [236, 395] width 46 height 22
click at [251, 442] on label "Files" at bounding box center [259, 445] width 91 height 17
drag, startPoint x: 1100, startPoint y: 520, endPoint x: 1217, endPoint y: 479, distance: 124.0
drag, startPoint x: 1078, startPoint y: 518, endPoint x: 1357, endPoint y: 423, distance: 294.7
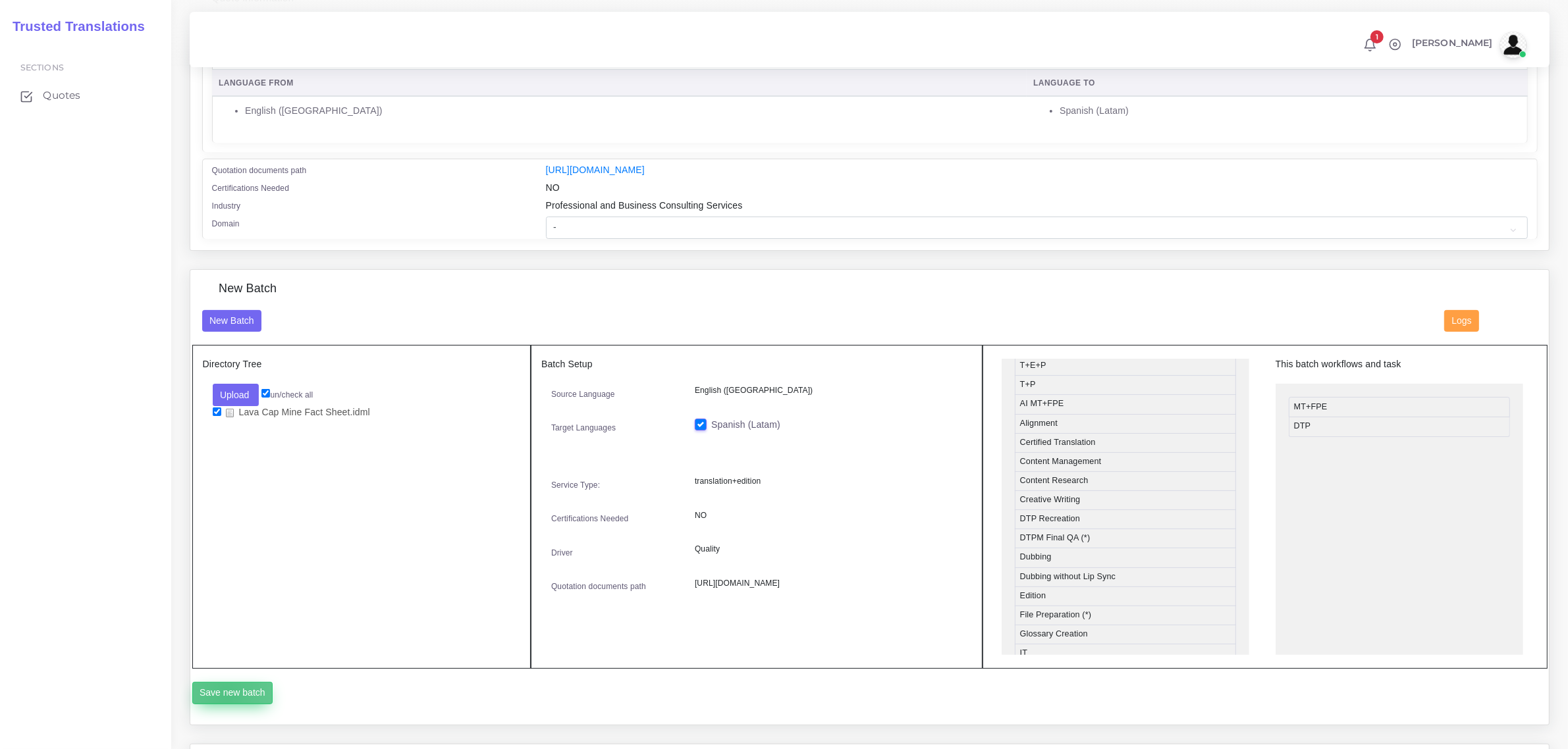
click at [225, 693] on button "Save new batch" at bounding box center [233, 693] width 81 height 22
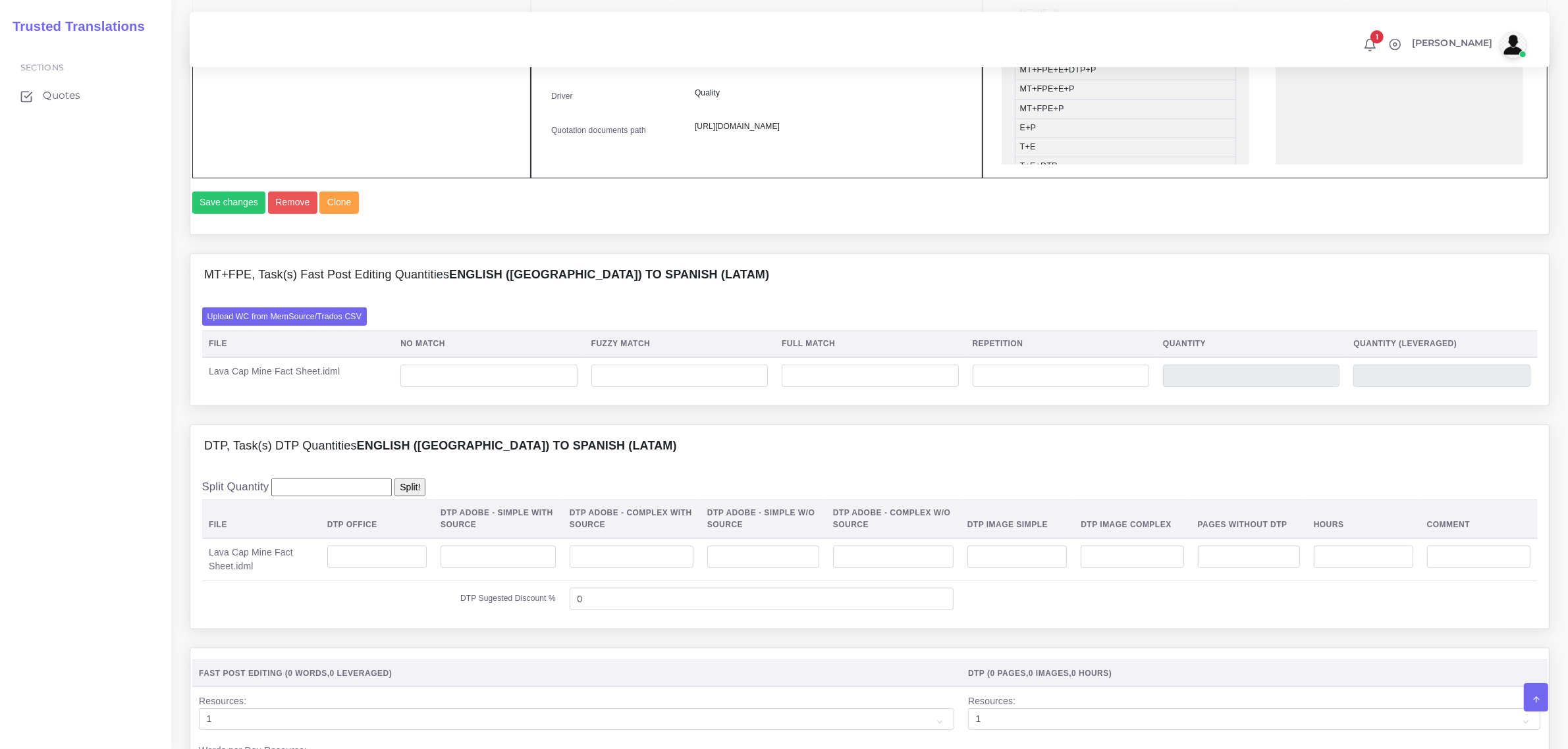
scroll to position [823, 0]
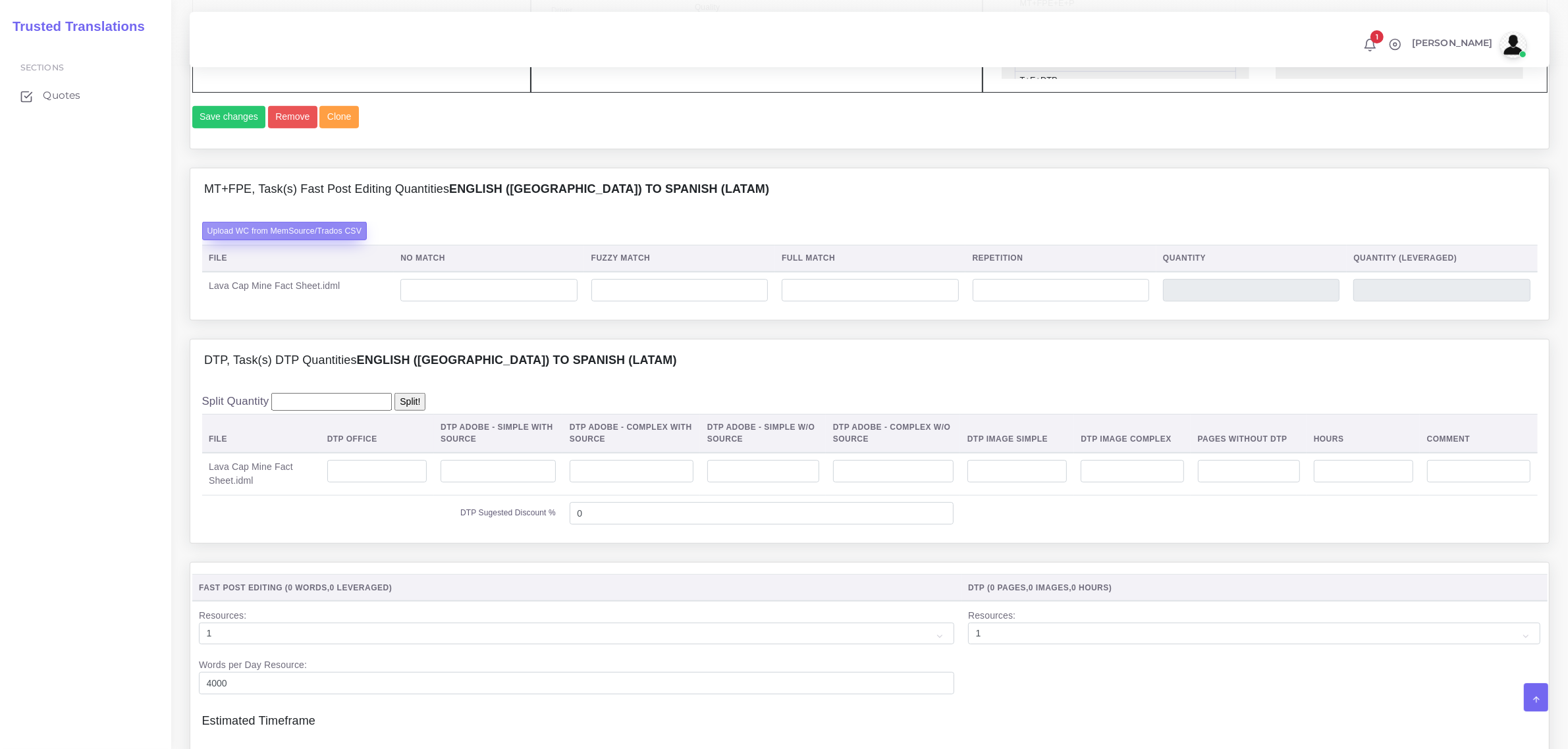
click at [324, 240] on label "Upload WC from MemSource/Trados CSV" at bounding box center [285, 230] width 165 height 17
click at [0, 0] on input "Upload WC from MemSource/Trados CSV" at bounding box center [0, 0] width 0 height 0
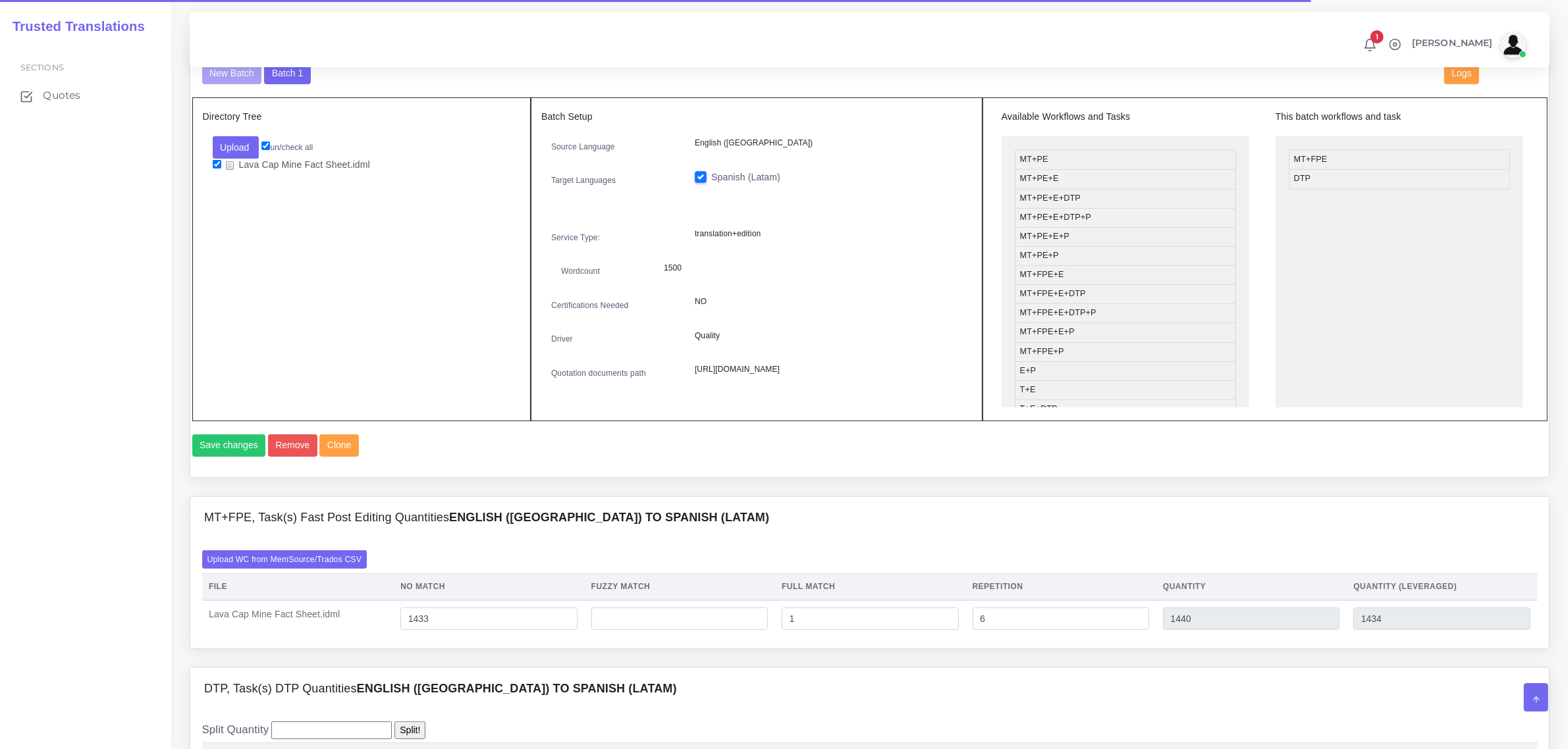
scroll to position [823, 0]
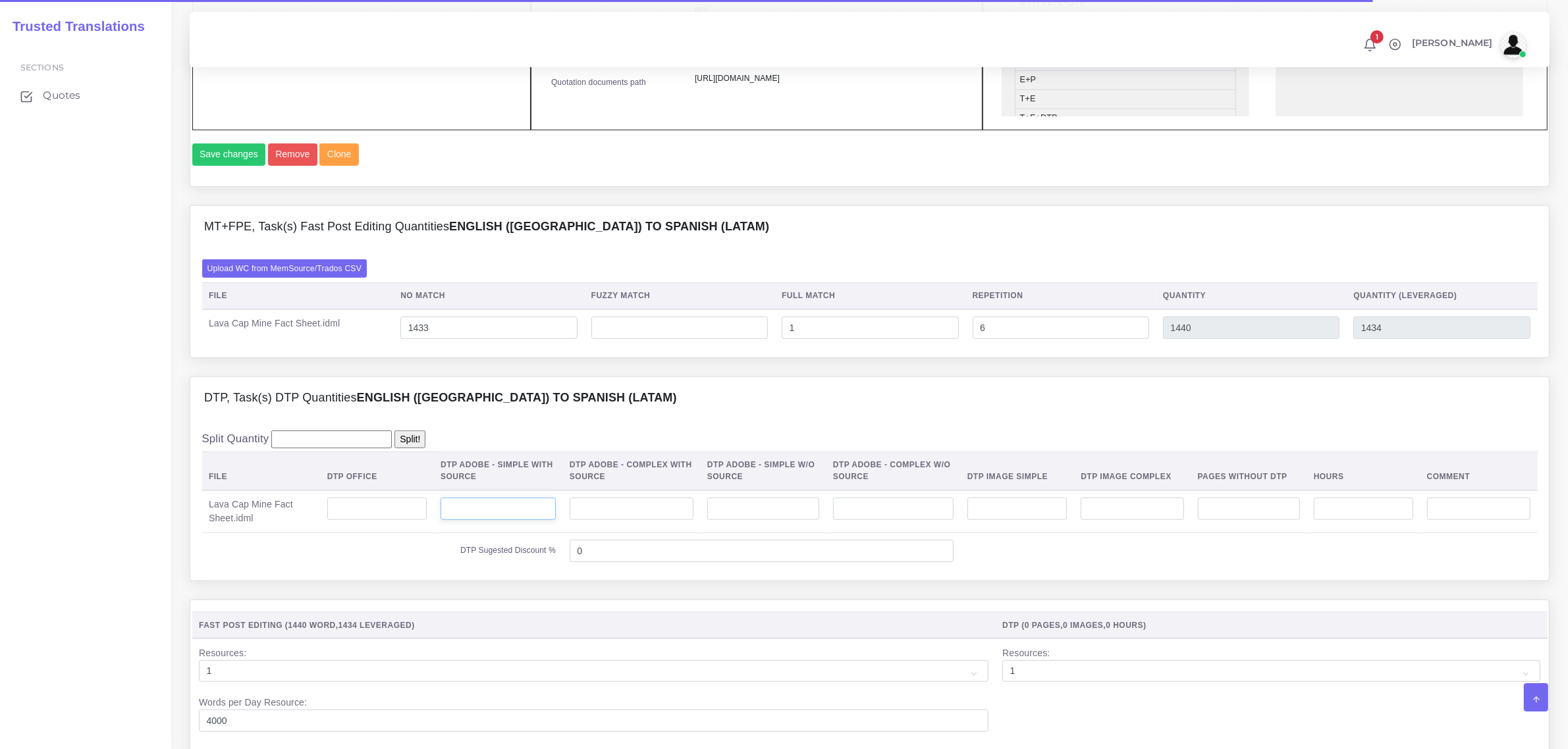
click at [528, 520] on input "number" at bounding box center [498, 508] width 115 height 22
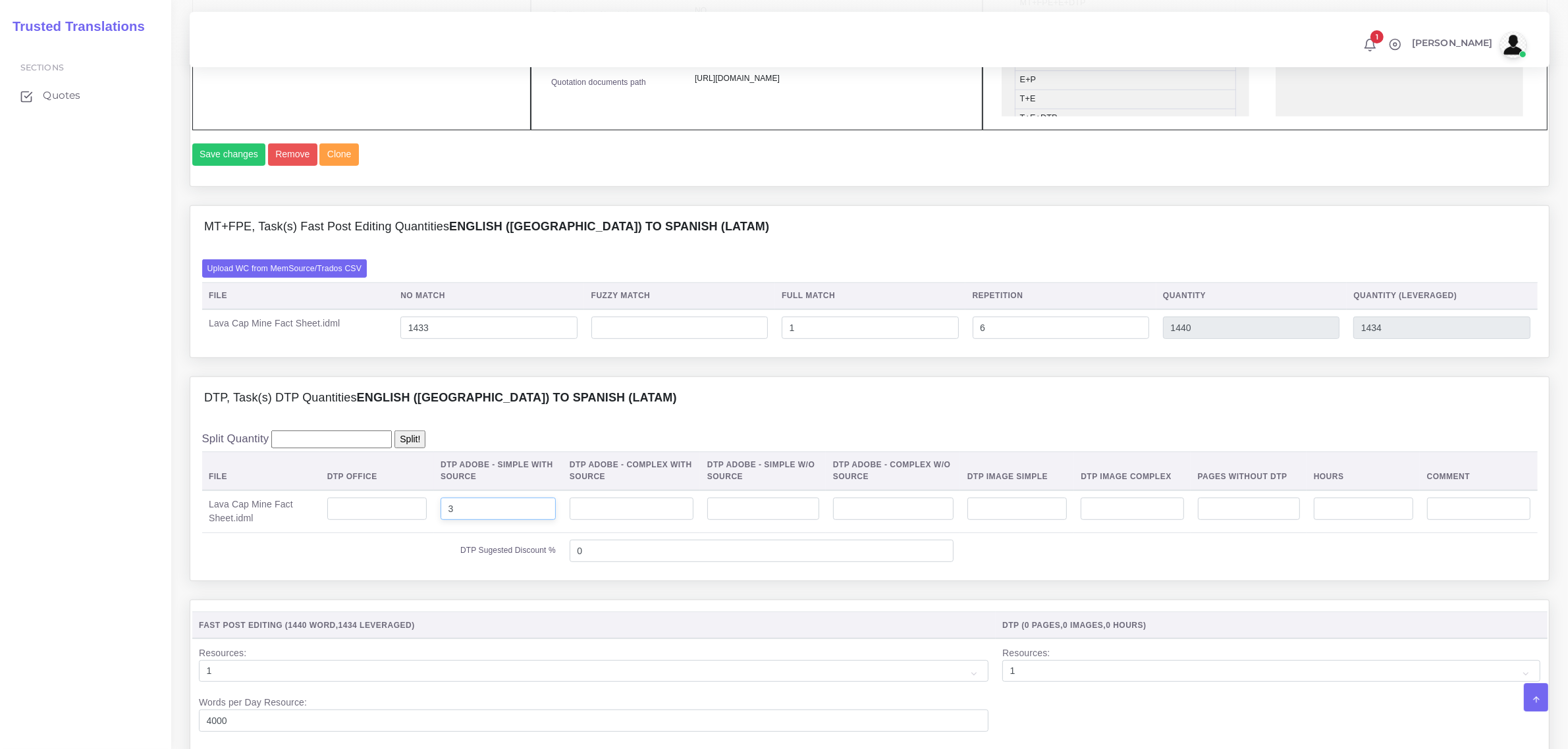
type input "3"
click at [599, 520] on input "number" at bounding box center [631, 508] width 124 height 22
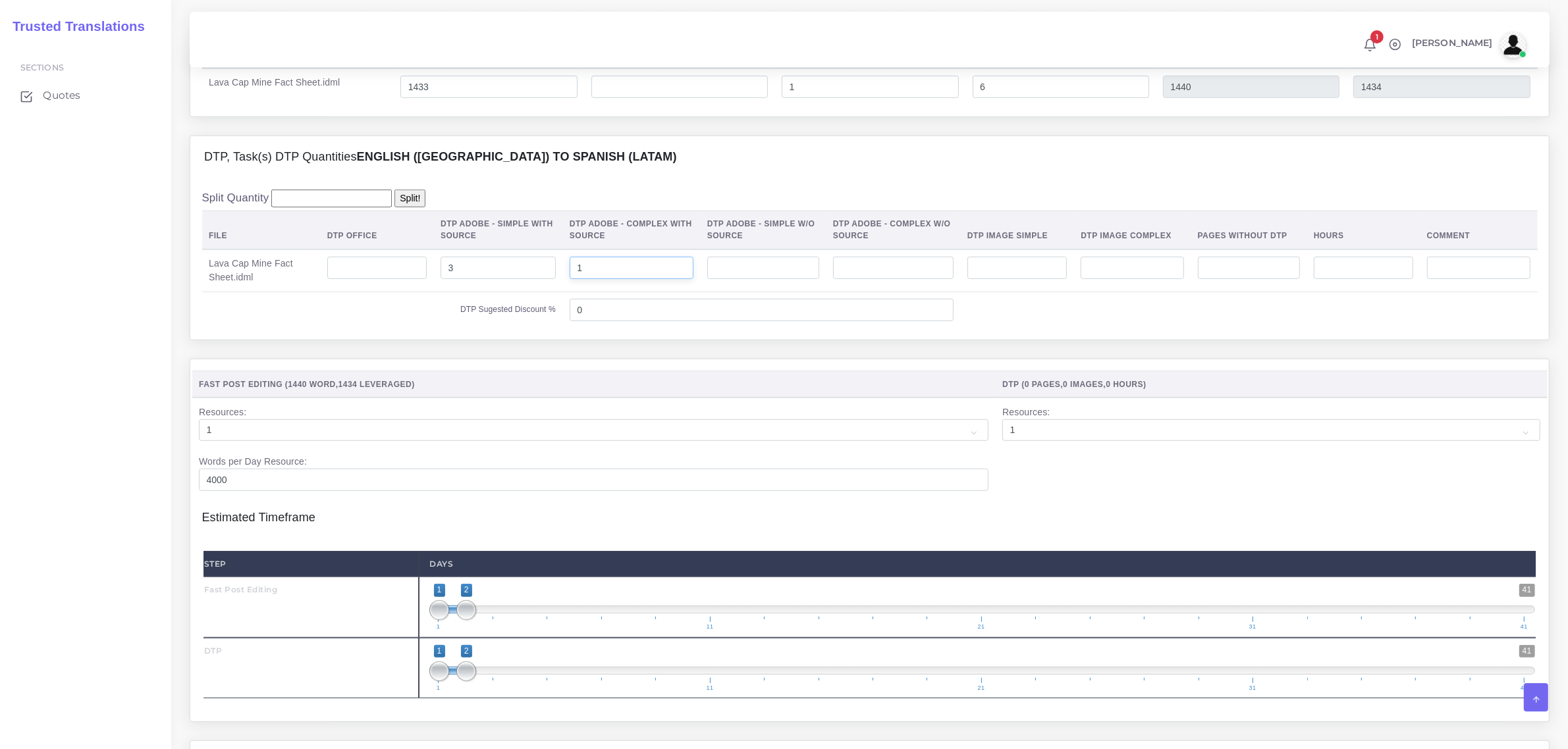
scroll to position [1152, 0]
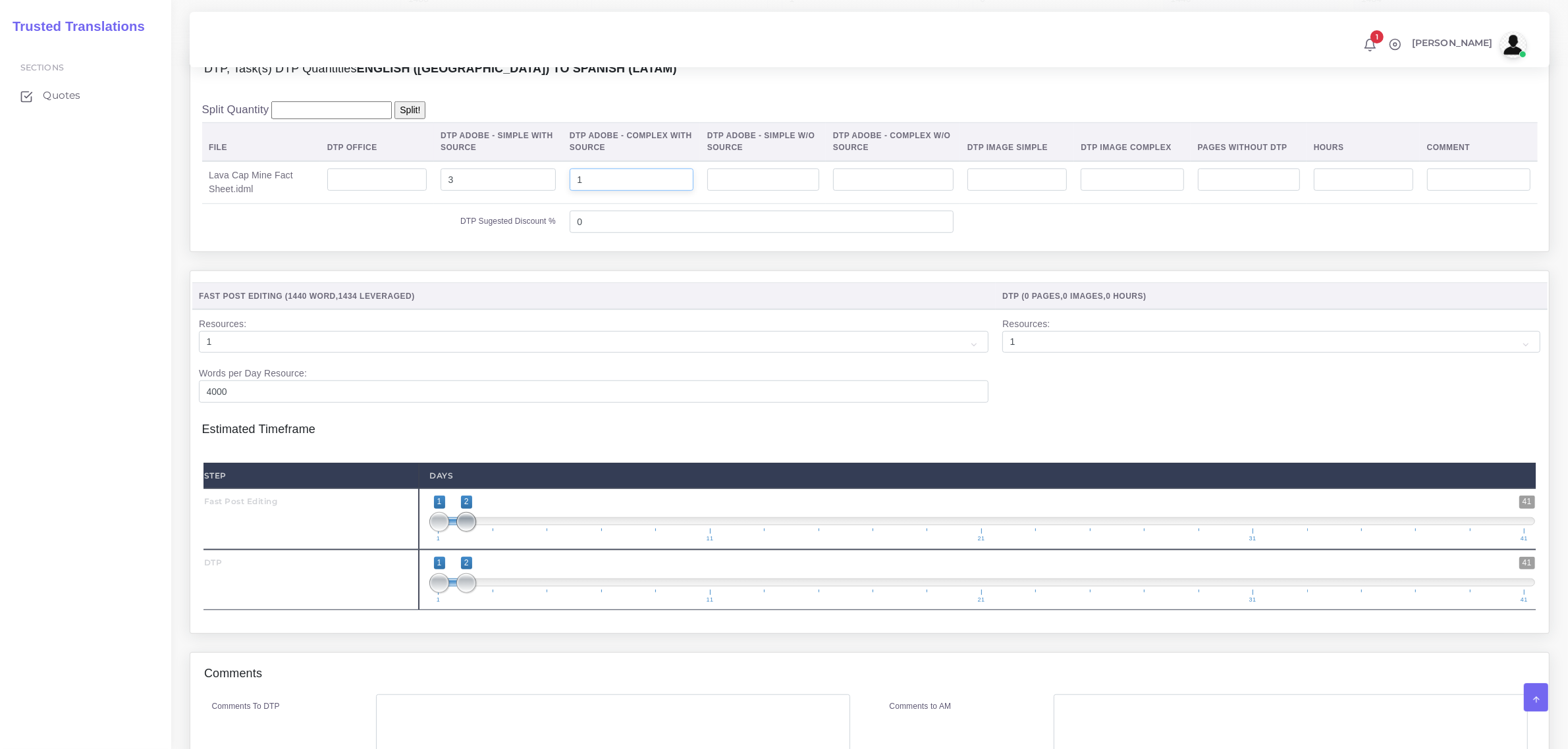
type input "1"
type input "1;1"
drag, startPoint x: 465, startPoint y: 552, endPoint x: 439, endPoint y: 560, distance: 27.2
click at [439, 542] on span "1 41 1 1 1 — 1 1 11 21 31 41" at bounding box center [981, 519] width 1105 height 46
type input "2;2"
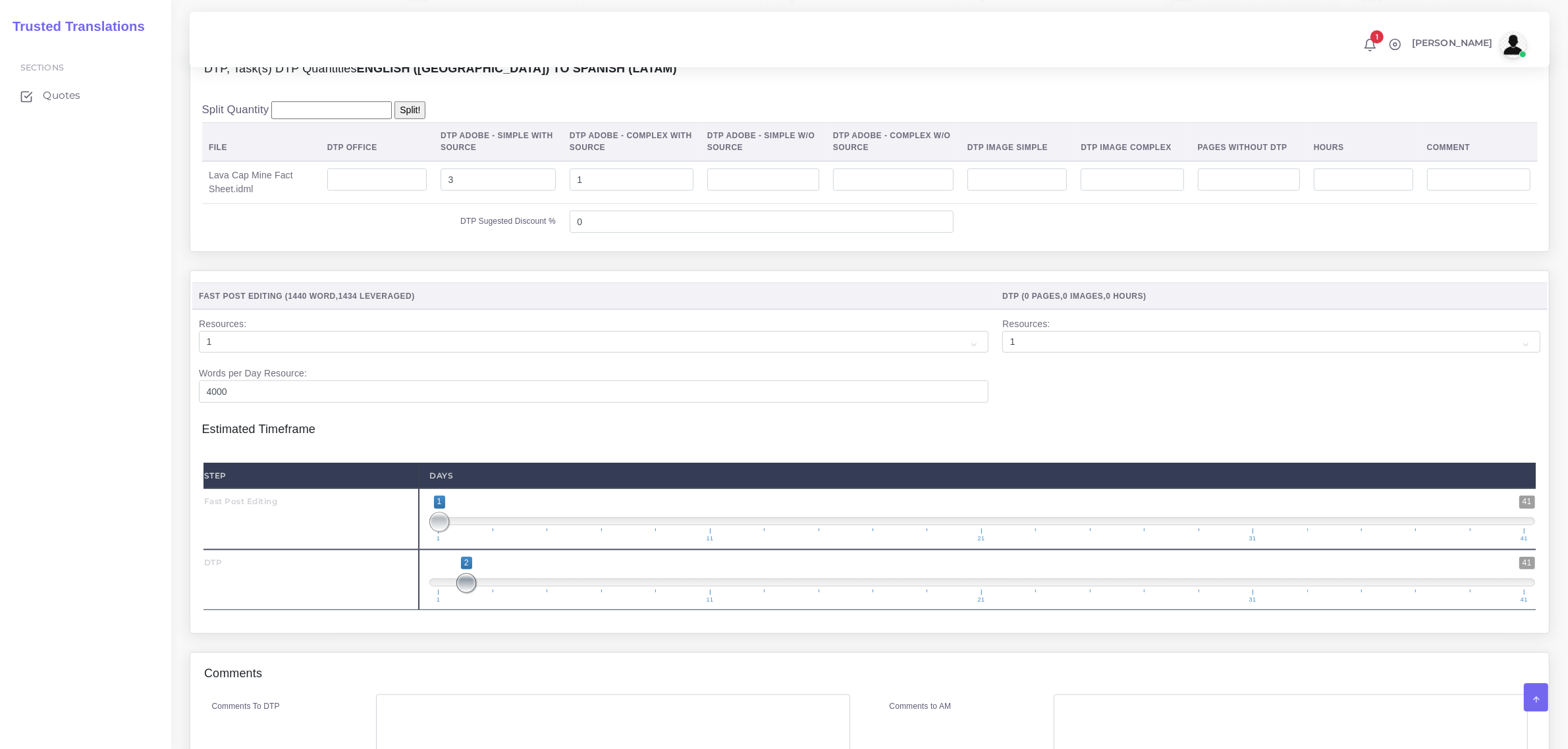
drag, startPoint x: 433, startPoint y: 602, endPoint x: 480, endPoint y: 608, distance: 47.4
click at [480, 603] on span "1 41 2 2 2 — 2 1 11 21 31 41" at bounding box center [981, 580] width 1105 height 46
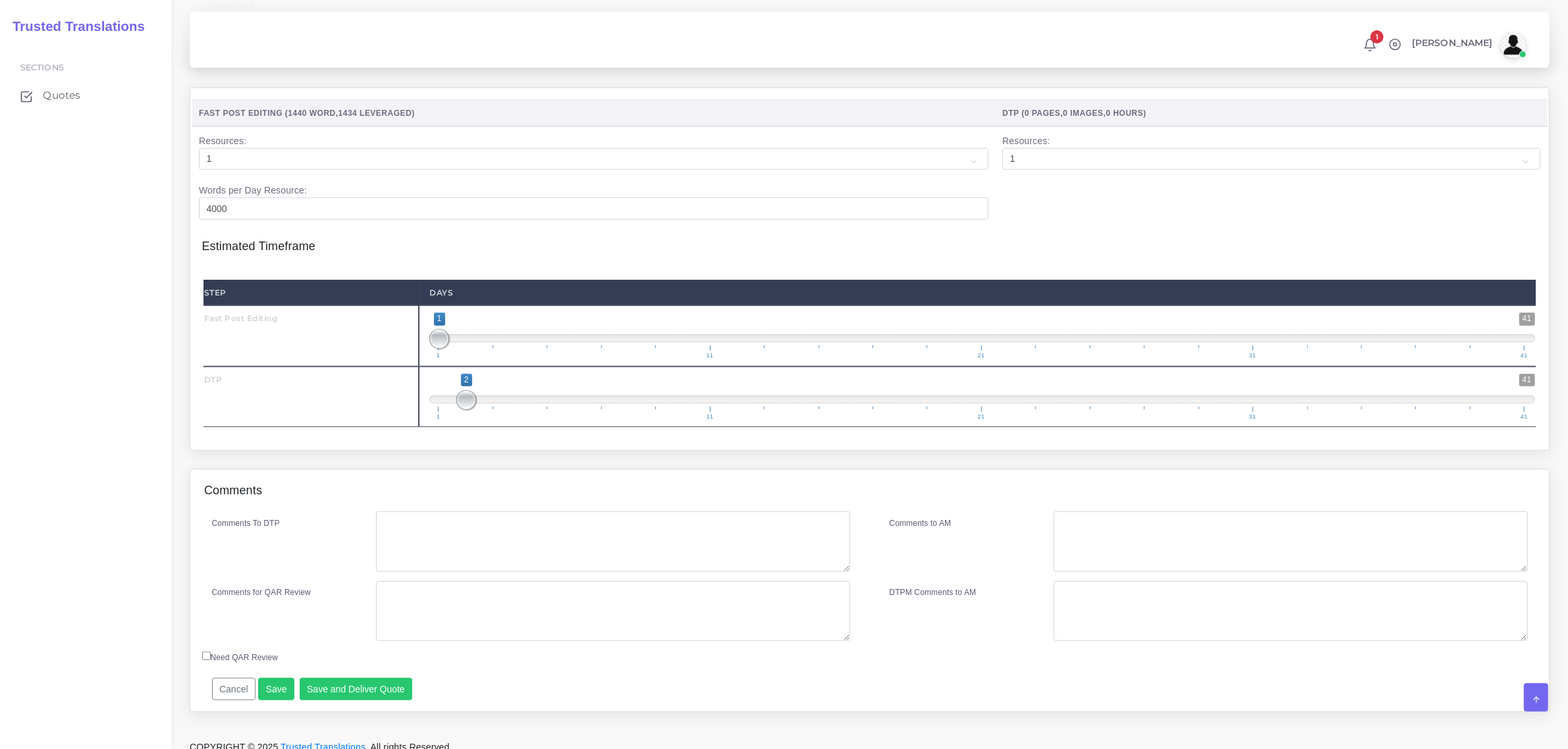
scroll to position [1376, 0]
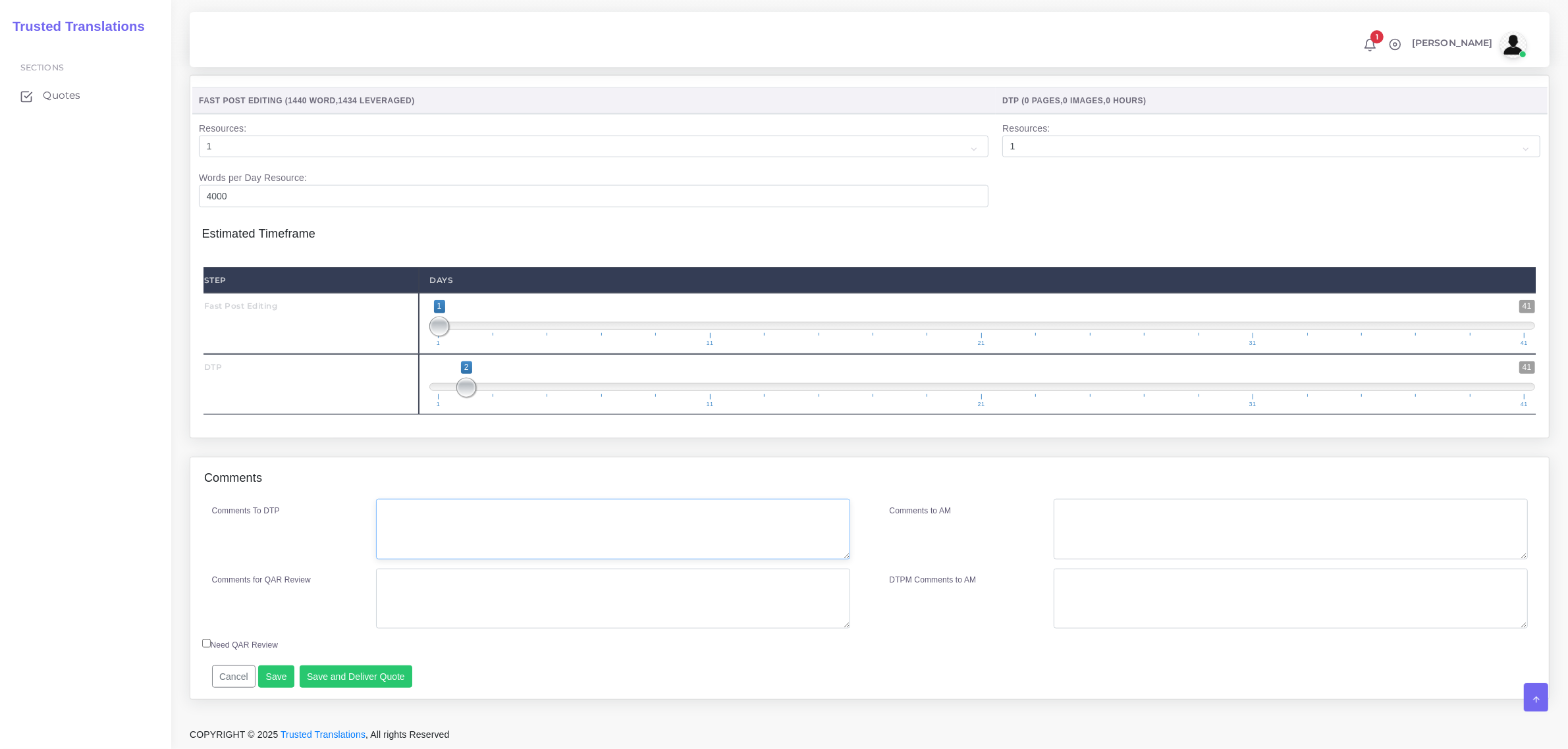
click at [409, 518] on textarea "Comments To DTP" at bounding box center [612, 529] width 474 height 61
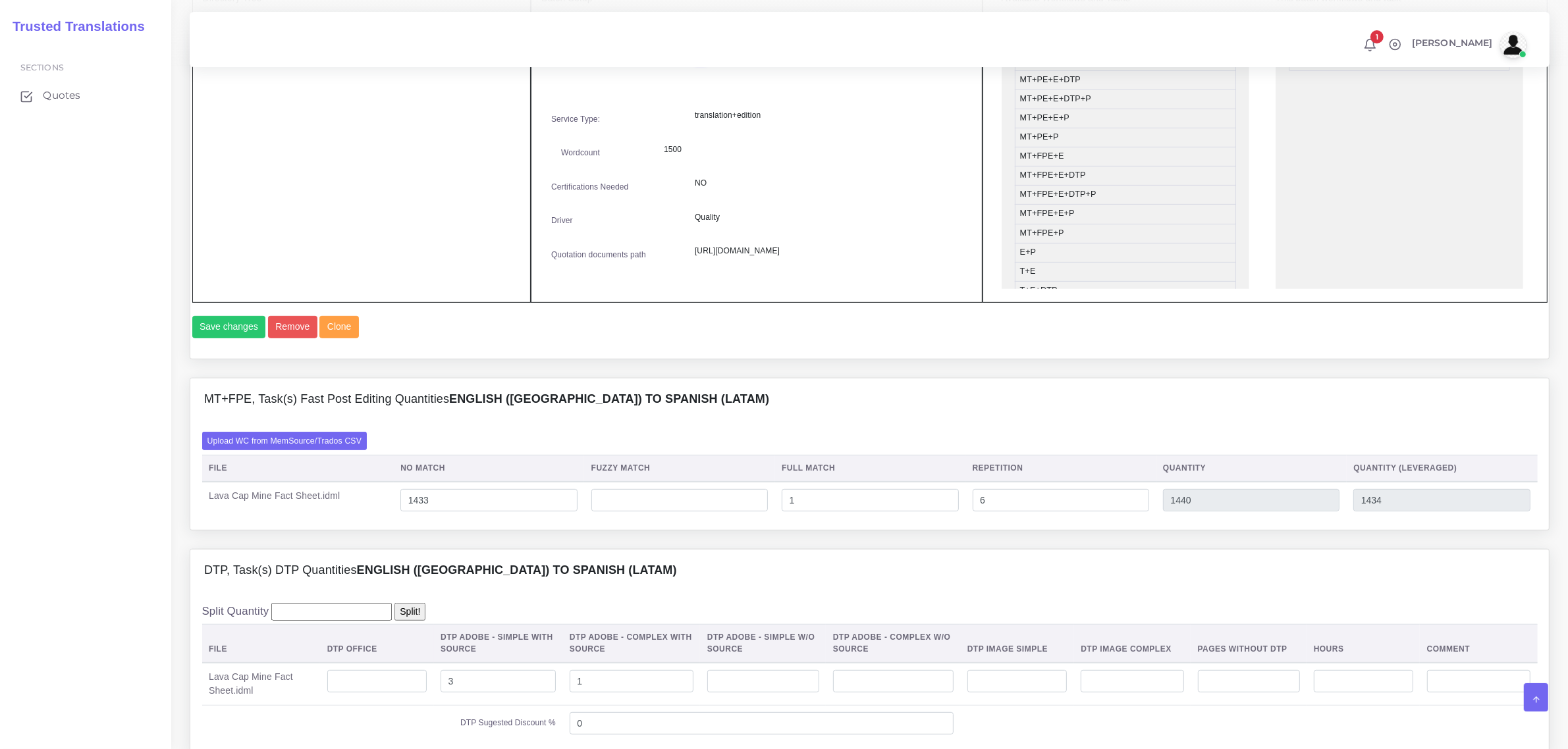
scroll to position [718, 0]
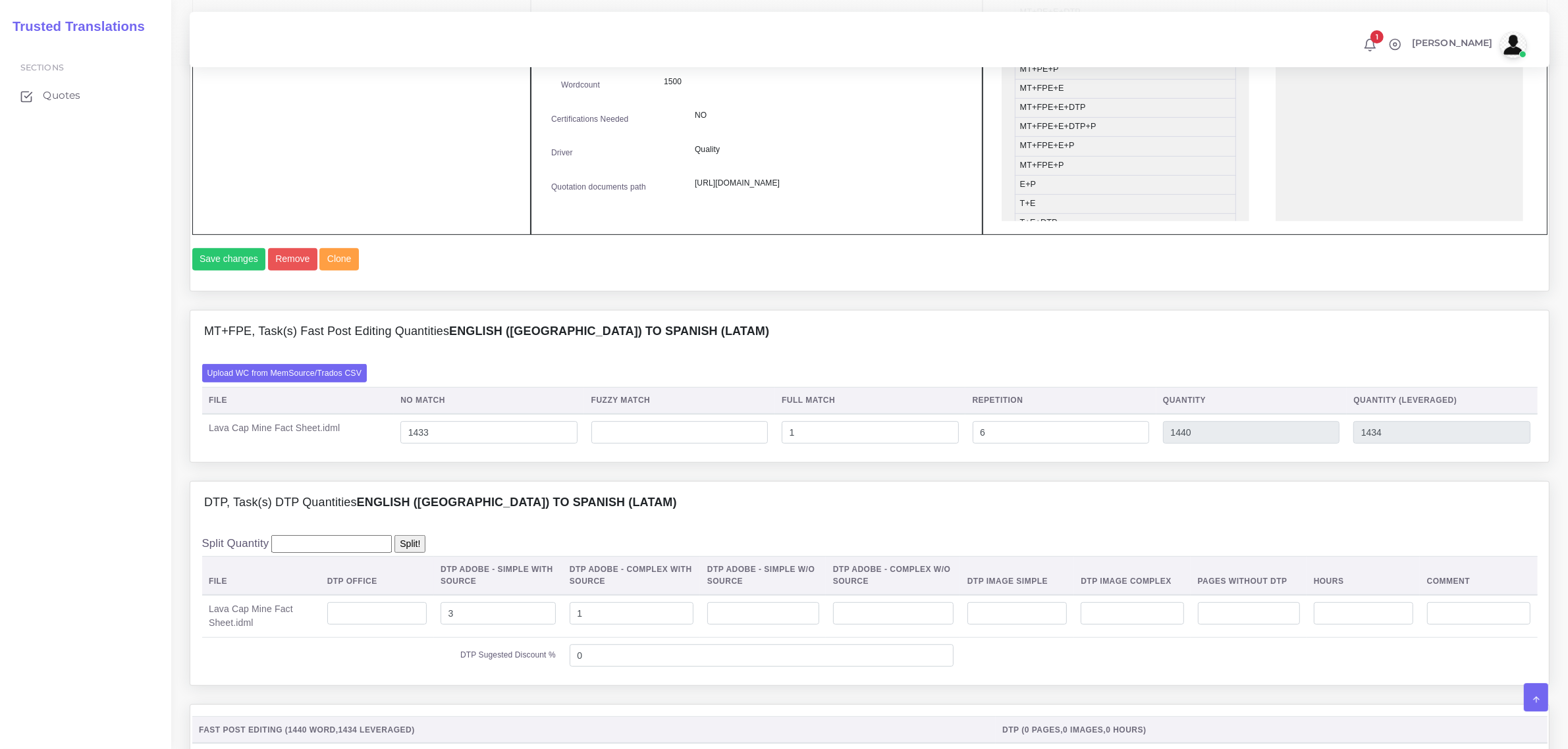
type textarea "no special instructions."
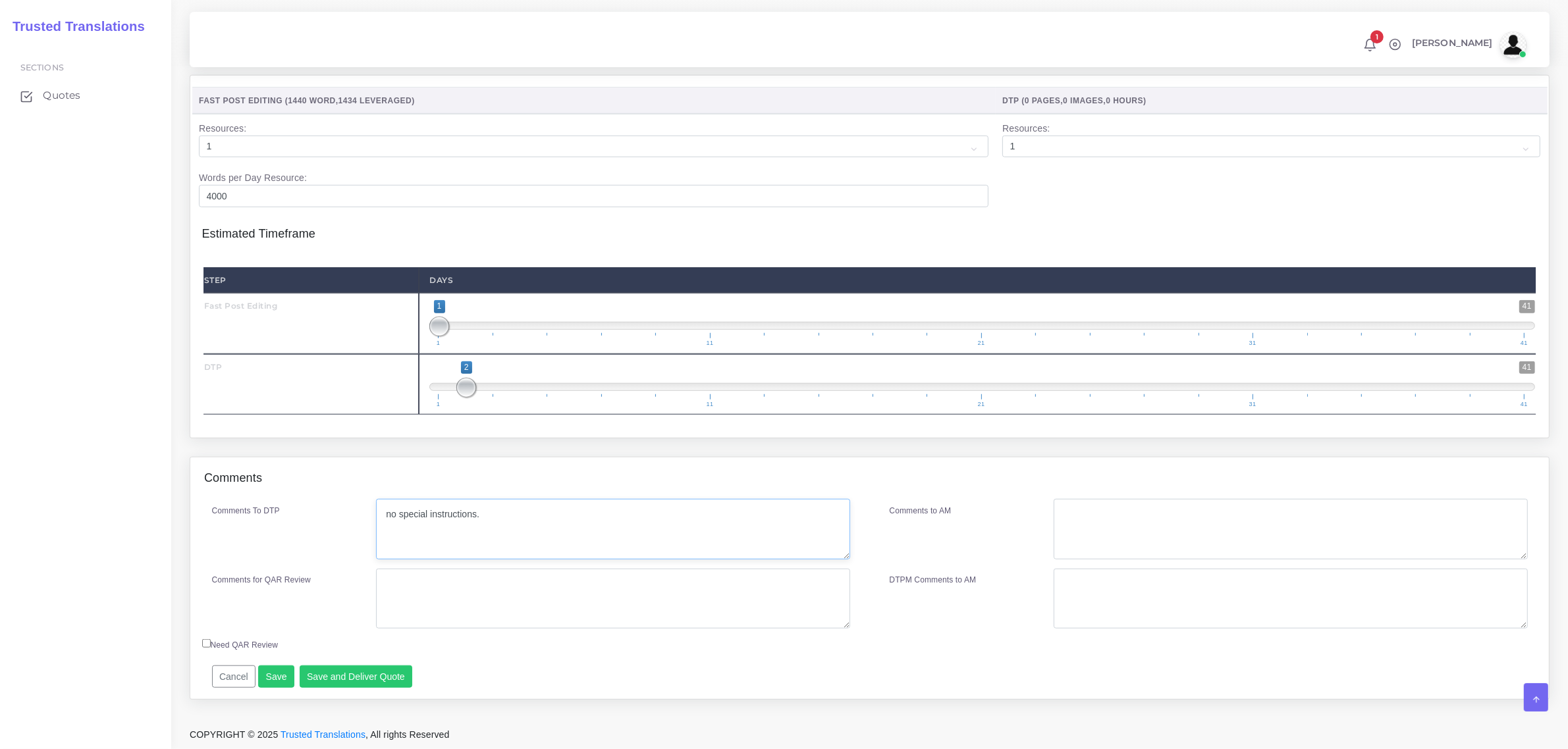
scroll to position [1376, 0]
click at [367, 678] on button "Save and Deliver Quote" at bounding box center [356, 676] width 114 height 22
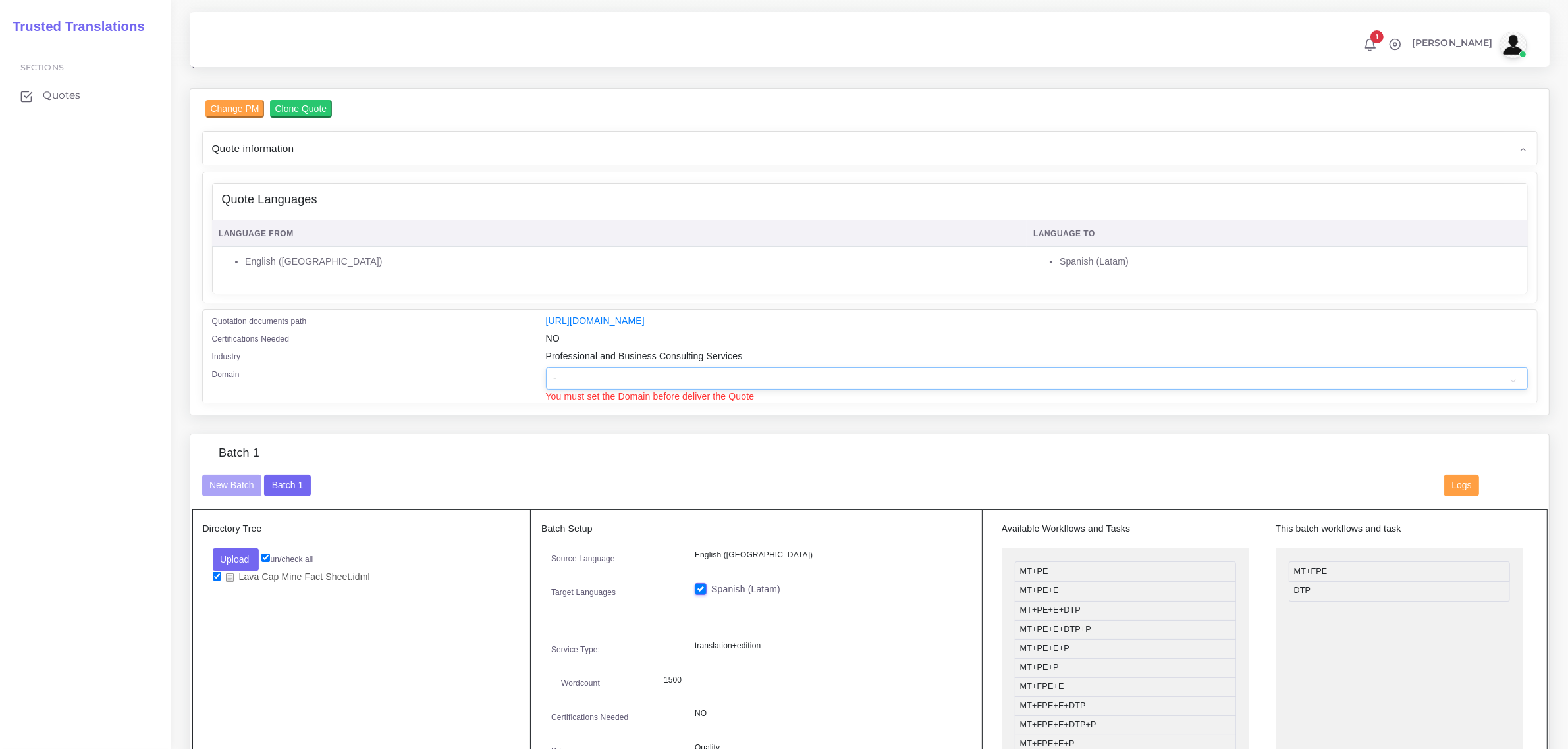
click at [633, 374] on select "- Advertising and Media Agriculture, Forestry and Fishing Architecture, Buildin…" at bounding box center [1036, 378] width 981 height 22
select select "Real Estate"
click at [546, 367] on select "- Advertising and Media Agriculture, Forestry and Fishing Architecture, Buildin…" at bounding box center [1036, 378] width 981 height 22
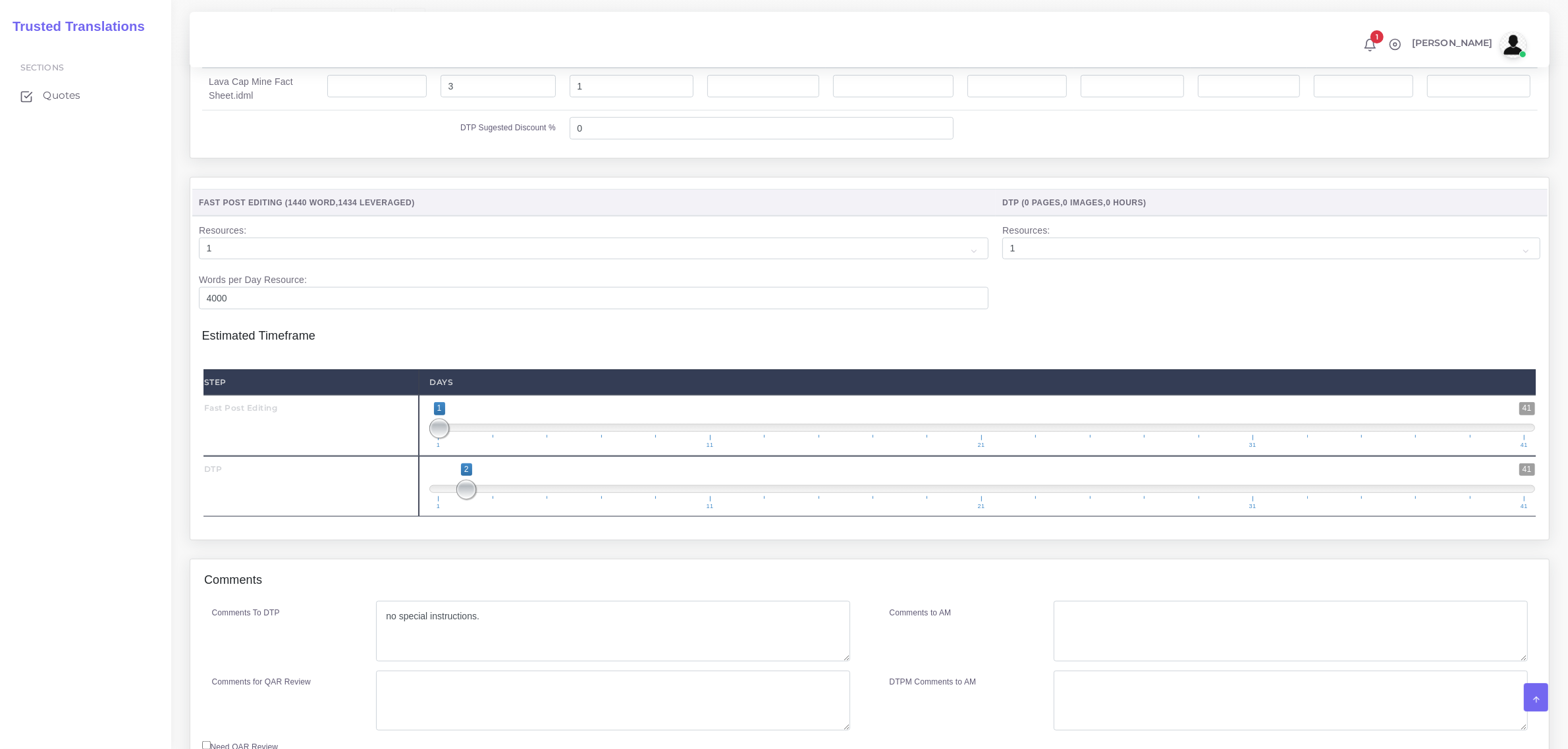
scroll to position [1390, 0]
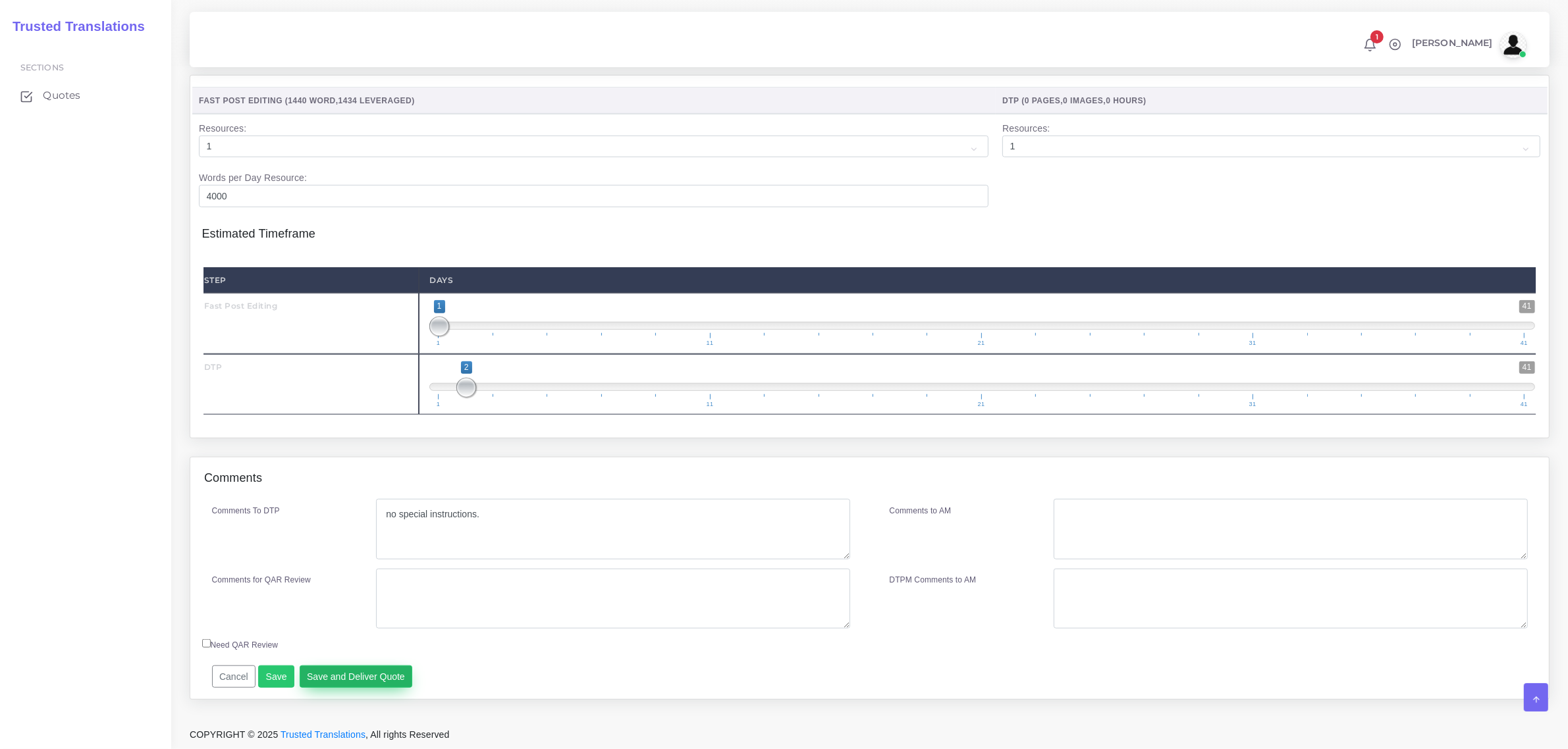
click at [368, 678] on button "Save and Deliver Quote" at bounding box center [356, 676] width 114 height 22
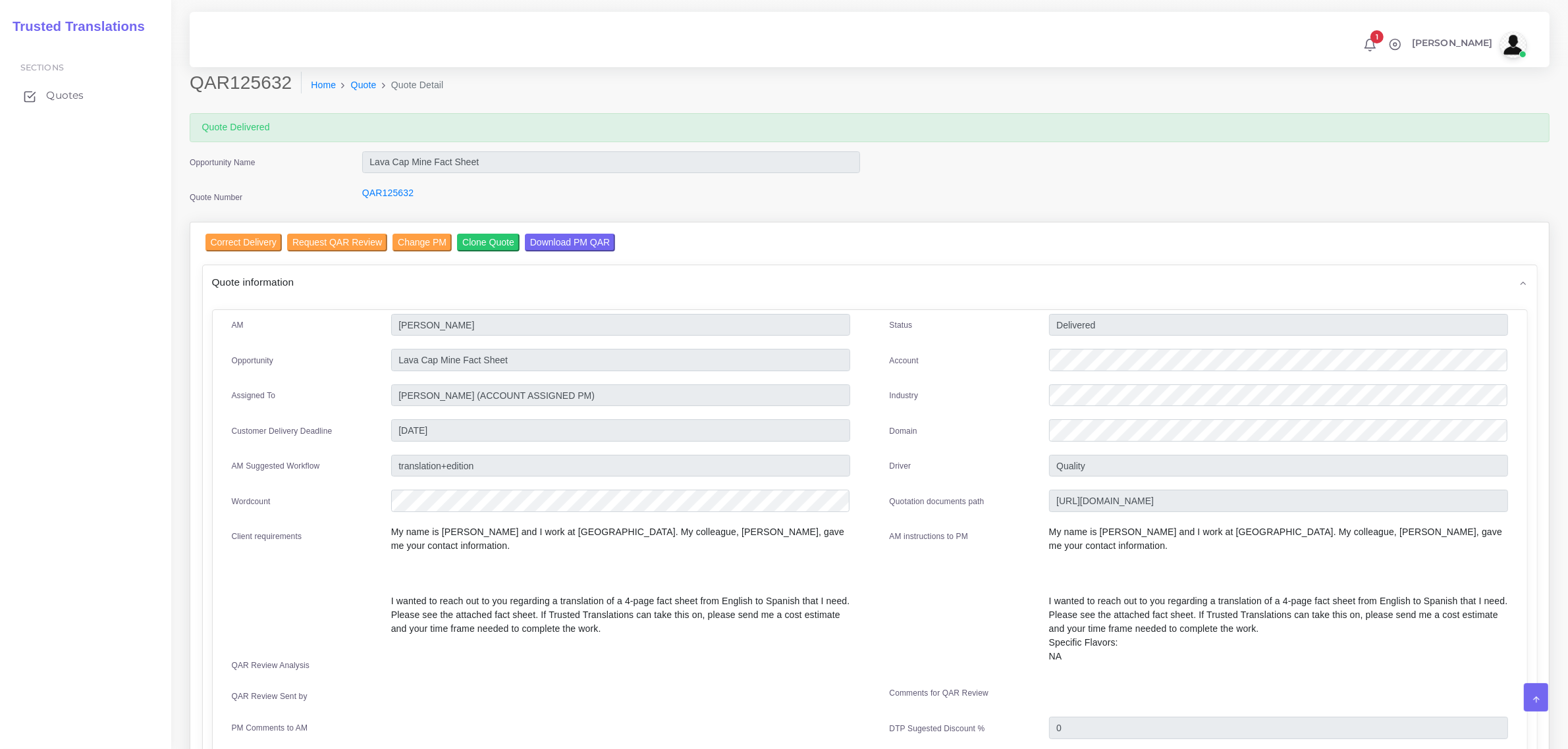
click at [61, 93] on span "Quotes" at bounding box center [65, 95] width 37 height 14
